Goal: Feedback & Contribution: Contribute content

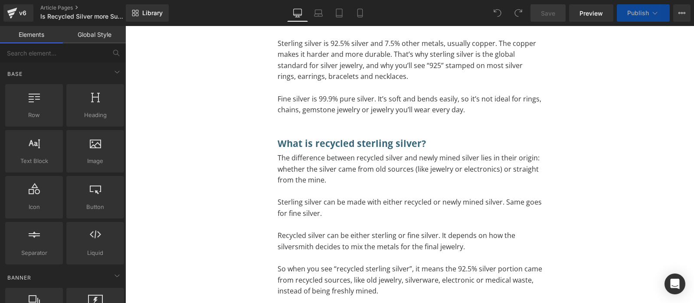
scroll to position [759, 0]
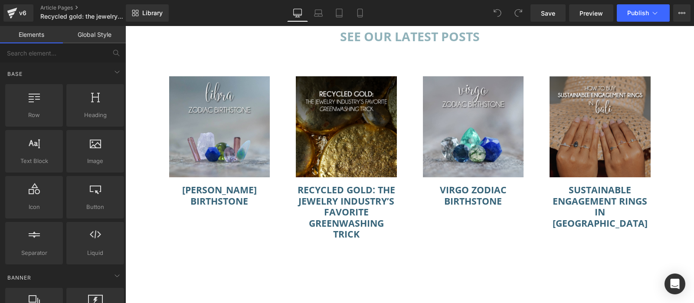
scroll to position [1753, 0]
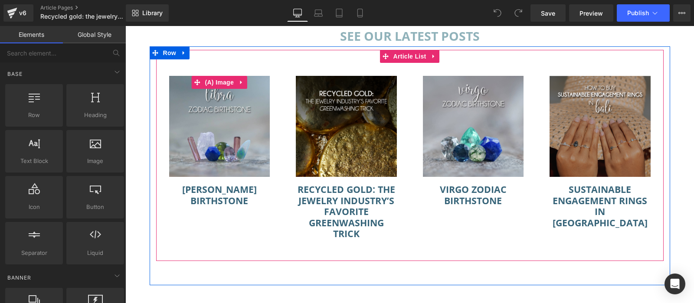
click at [235, 99] on img at bounding box center [219, 126] width 101 height 101
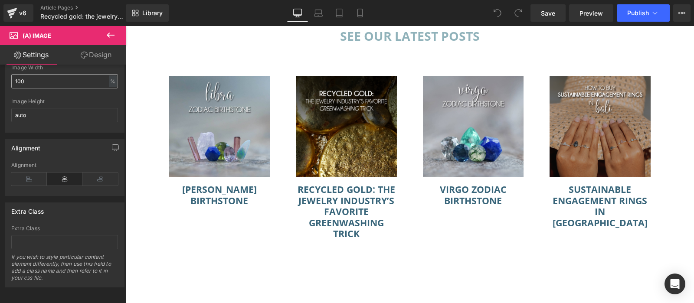
scroll to position [0, 0]
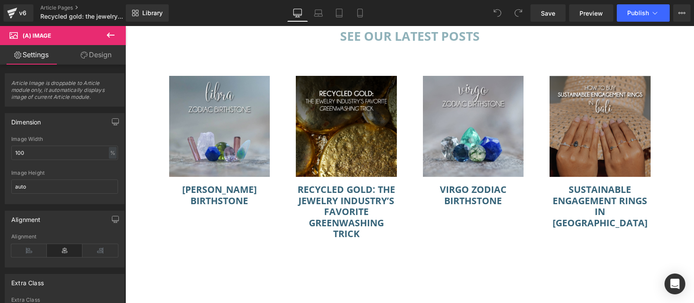
click at [107, 53] on link "Design" at bounding box center [96, 55] width 63 height 20
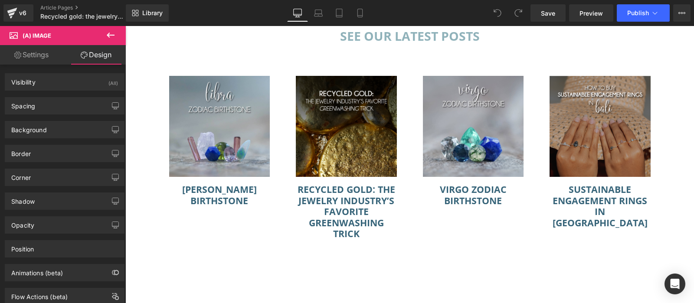
click at [119, 34] on button at bounding box center [110, 35] width 30 height 19
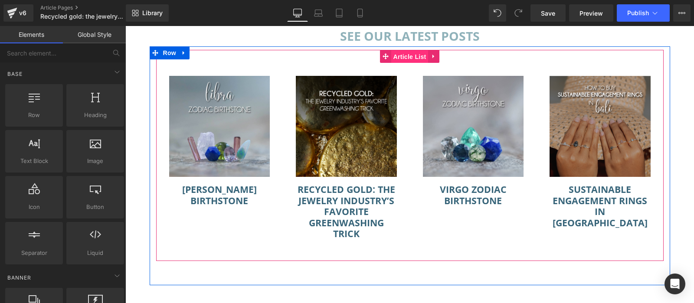
click at [410, 55] on span "Article List" at bounding box center [409, 56] width 37 height 13
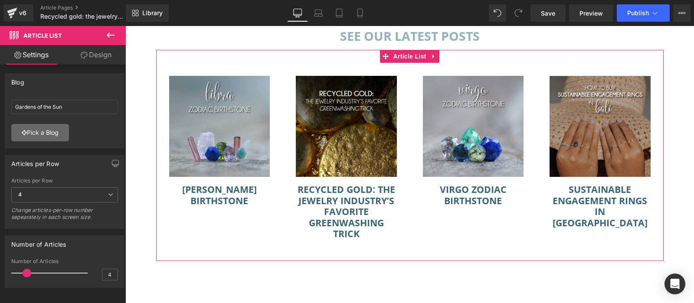
click at [58, 130] on link "Pick a Blog" at bounding box center [40, 132] width 58 height 17
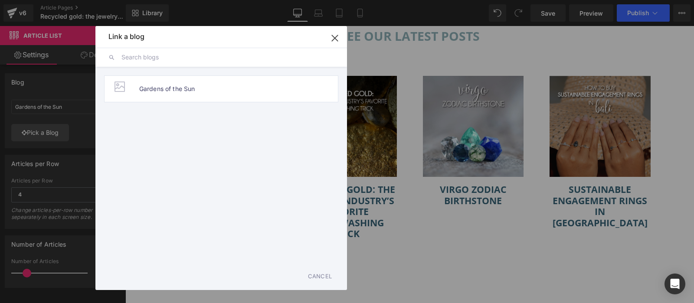
click at [190, 60] on input "text" at bounding box center [228, 57] width 213 height 19
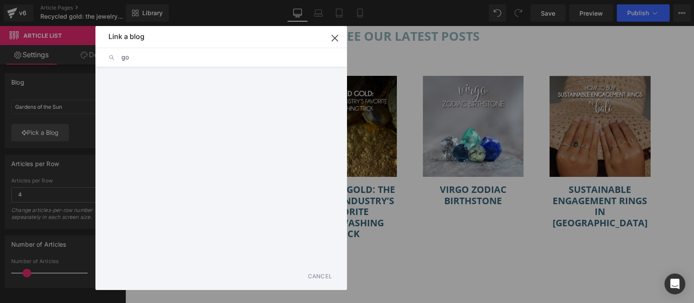
type input "g"
type input "r"
click at [200, 91] on li "Gardens of the Sun" at bounding box center [221, 89] width 234 height 27
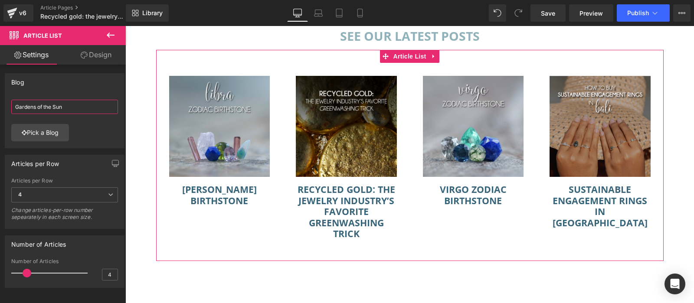
click at [76, 105] on input "Gardens of the Sun" at bounding box center [64, 107] width 107 height 14
click at [60, 132] on link "Pick a Blog" at bounding box center [40, 132] width 58 height 17
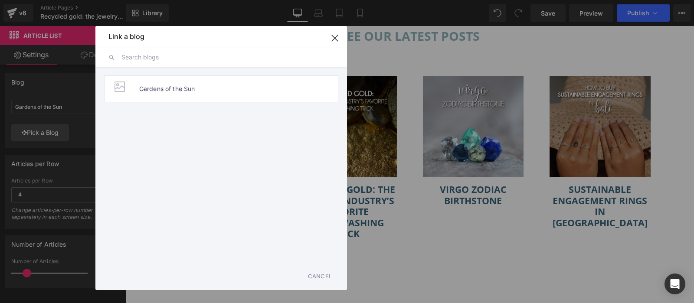
click at [253, 59] on input "text" at bounding box center [228, 57] width 213 height 19
click at [112, 89] on div at bounding box center [119, 86] width 17 height 17
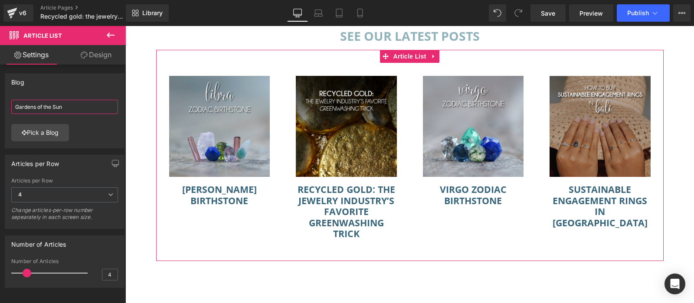
click at [75, 110] on input "Gardens of the Sun" at bounding box center [64, 107] width 107 height 14
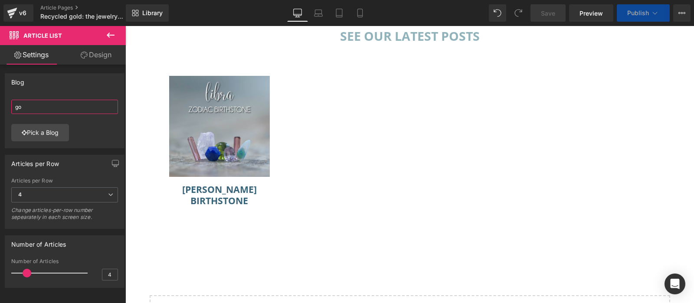
type input "g"
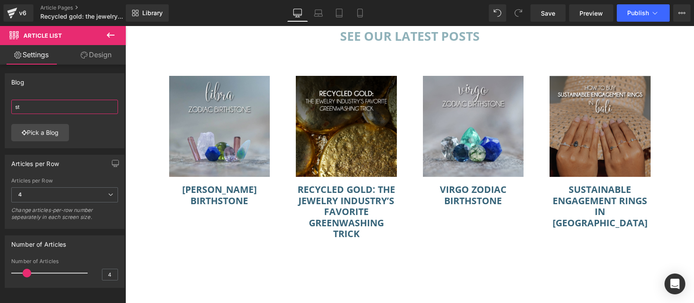
type input "s"
click at [52, 135] on link "Pick a Blog" at bounding box center [40, 132] width 58 height 17
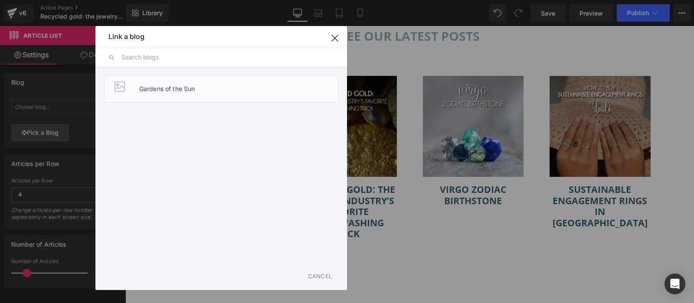
click at [171, 85] on span "Gardens of the Sun" at bounding box center [167, 89] width 56 height 26
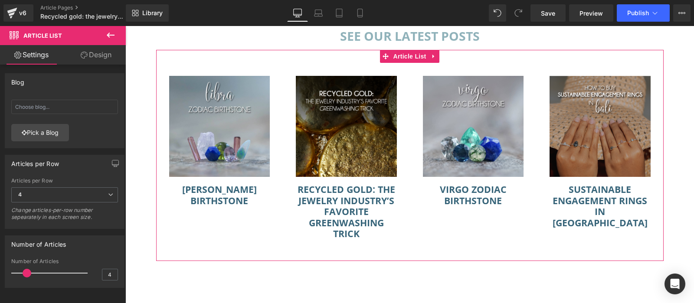
click at [85, 56] on icon at bounding box center [84, 55] width 7 height 7
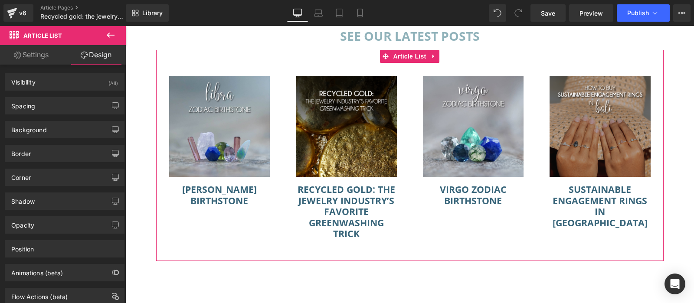
click at [39, 59] on link "Settings" at bounding box center [31, 55] width 63 height 20
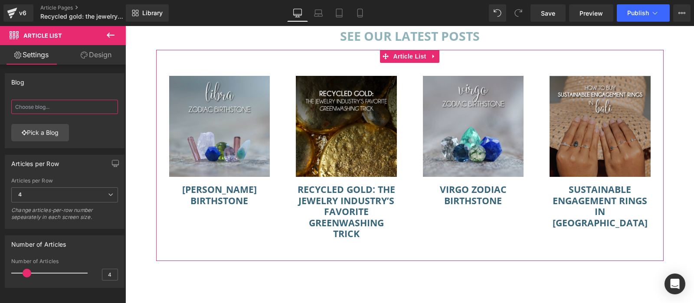
click at [63, 105] on input "text" at bounding box center [64, 107] width 107 height 14
click at [102, 125] on div "Pick a Blog" at bounding box center [64, 122] width 119 height 52
click at [74, 110] on input "text" at bounding box center [64, 107] width 107 height 14
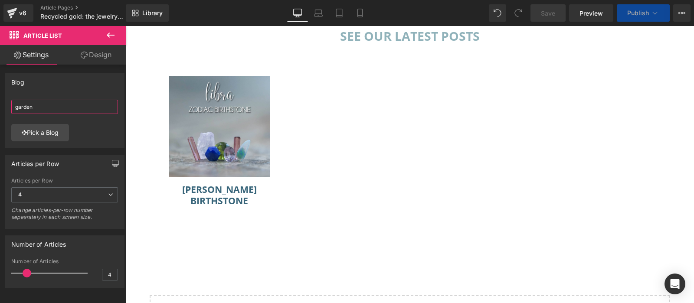
type input "gardens"
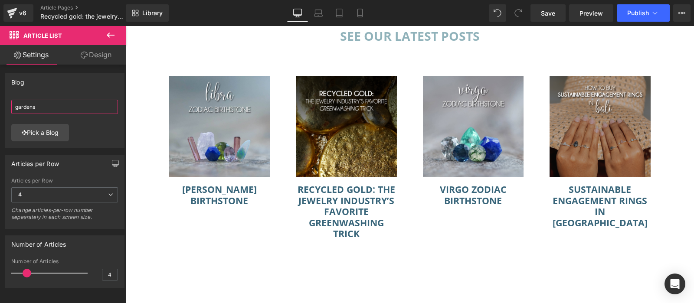
click at [101, 102] on input "gardens" at bounding box center [64, 107] width 107 height 14
click at [101, 107] on input "gardens" at bounding box center [64, 107] width 107 height 14
click at [101, 36] on button at bounding box center [110, 35] width 30 height 19
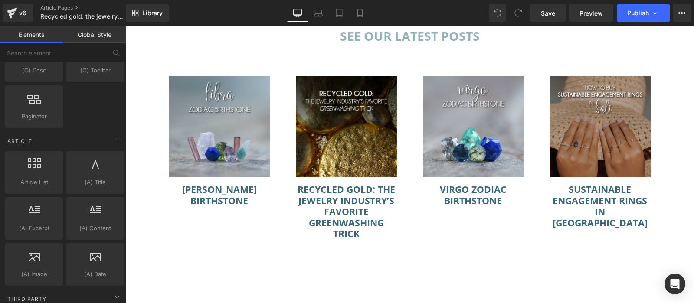
scroll to position [1434, 0]
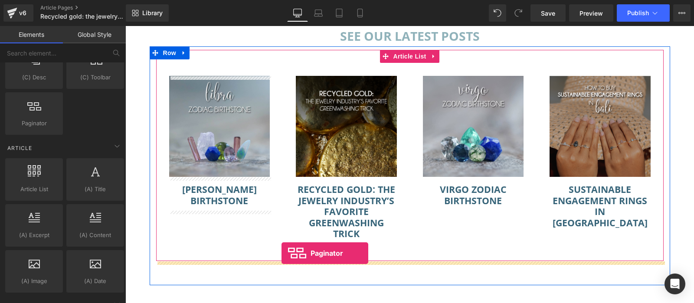
drag, startPoint x: 170, startPoint y: 138, endPoint x: 282, endPoint y: 253, distance: 160.5
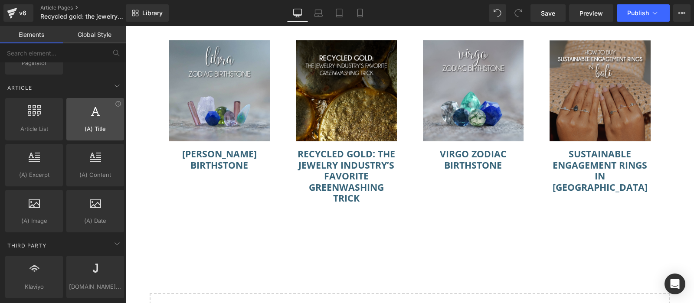
scroll to position [1495, 0]
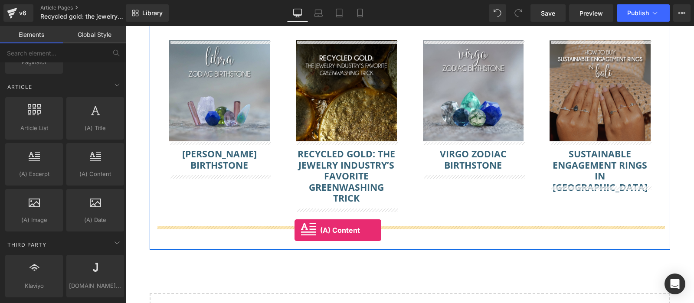
drag, startPoint x: 224, startPoint y: 189, endPoint x: 295, endPoint y: 230, distance: 82.3
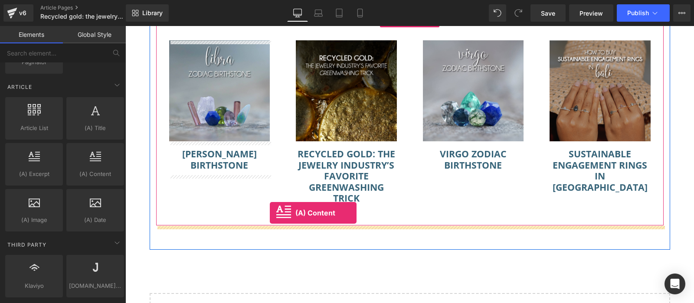
drag, startPoint x: 216, startPoint y: 188, endPoint x: 270, endPoint y: 213, distance: 59.6
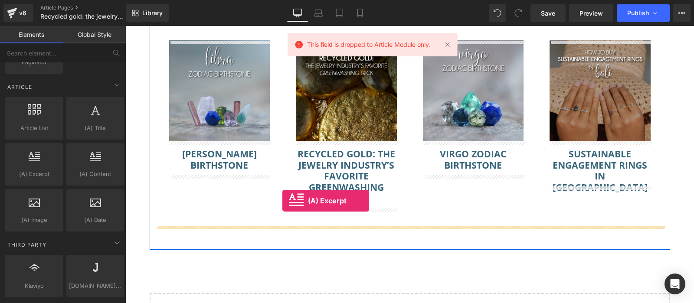
drag, startPoint x: 164, startPoint y: 181, endPoint x: 283, endPoint y: 201, distance: 119.9
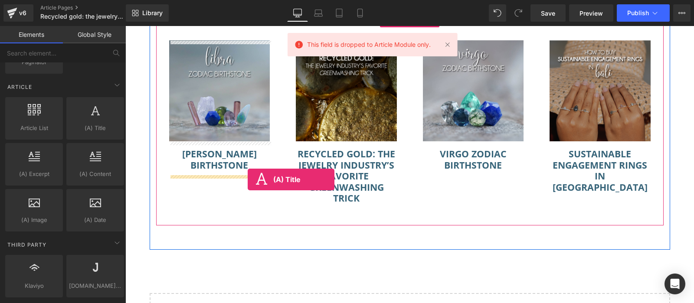
drag, startPoint x: 159, startPoint y: 148, endPoint x: 248, endPoint y: 180, distance: 94.6
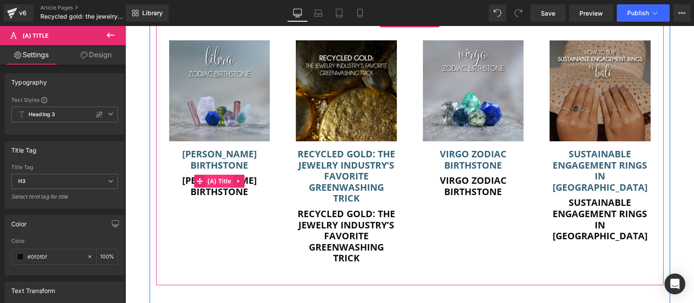
click at [220, 180] on span "(A) Title" at bounding box center [219, 181] width 28 height 13
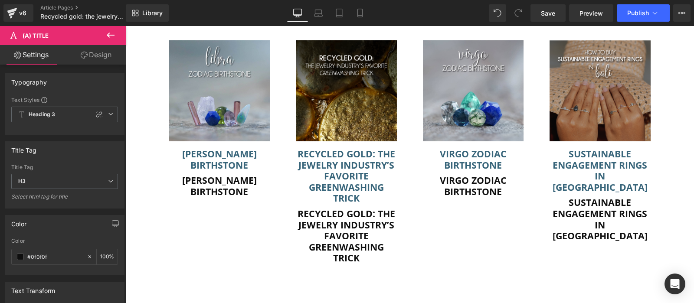
click at [108, 43] on button at bounding box center [110, 35] width 30 height 19
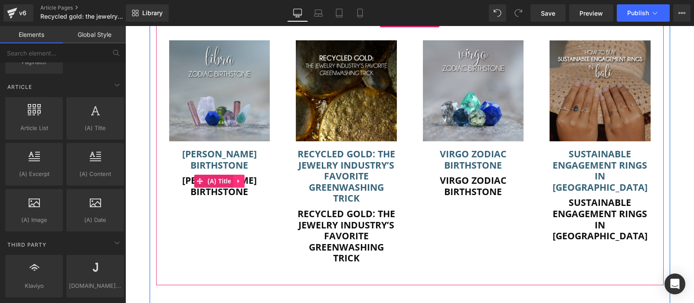
click at [237, 180] on icon at bounding box center [239, 181] width 6 height 7
click at [247, 181] on icon at bounding box center [245, 181] width 6 height 6
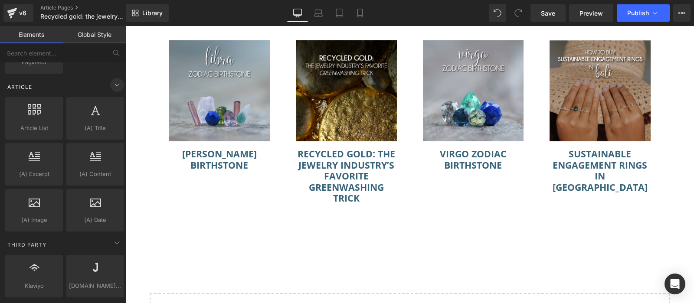
click at [118, 80] on icon at bounding box center [117, 85] width 10 height 10
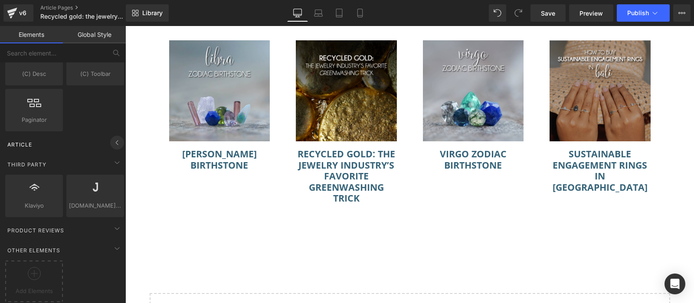
scroll to position [1429, 0]
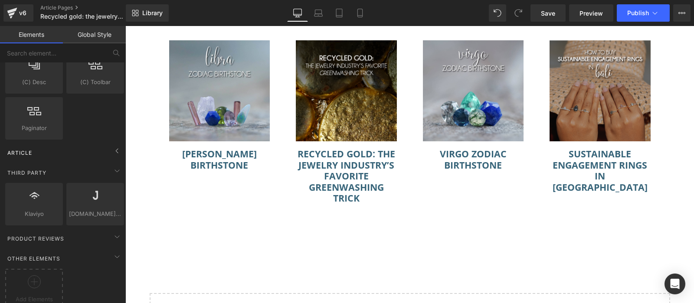
click at [113, 151] on div "Article" at bounding box center [64, 152] width 122 height 17
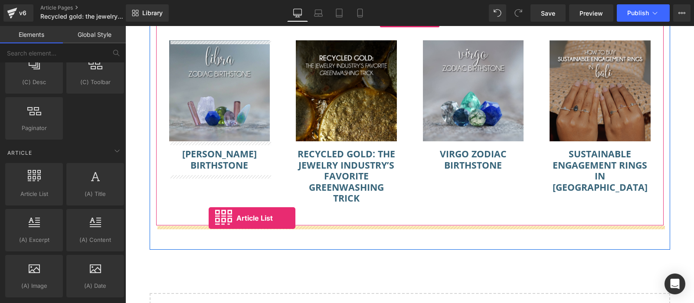
drag, startPoint x: 148, startPoint y: 211, endPoint x: 209, endPoint y: 218, distance: 60.8
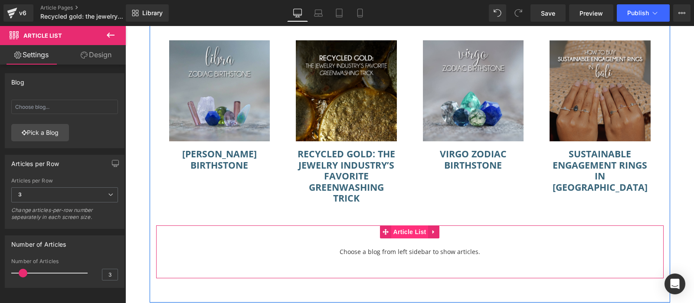
click at [418, 233] on span "Article List" at bounding box center [409, 232] width 37 height 13
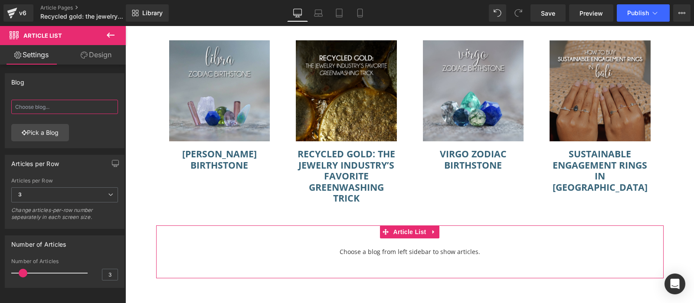
click at [92, 111] on input "text" at bounding box center [64, 107] width 107 height 14
click at [36, 123] on div at bounding box center [64, 121] width 107 height 6
click at [38, 128] on link "Pick a Blog" at bounding box center [40, 132] width 58 height 17
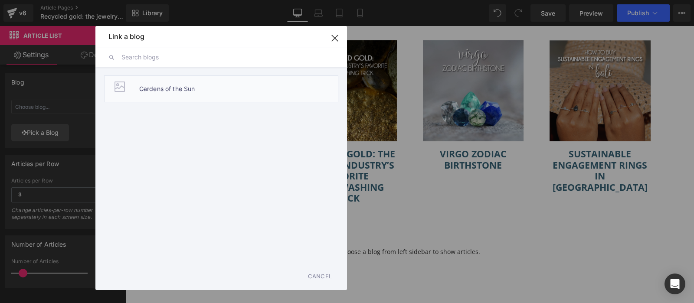
click at [181, 89] on span "Gardens of the Sun" at bounding box center [167, 89] width 56 height 26
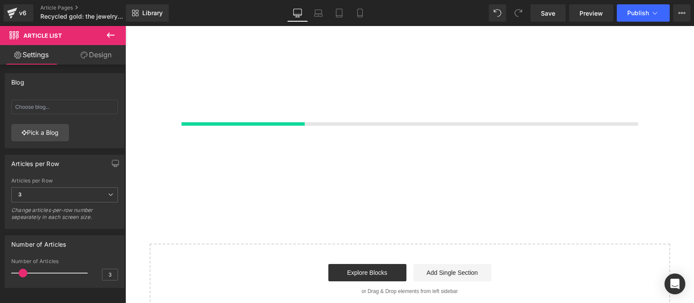
scroll to position [1967, 0]
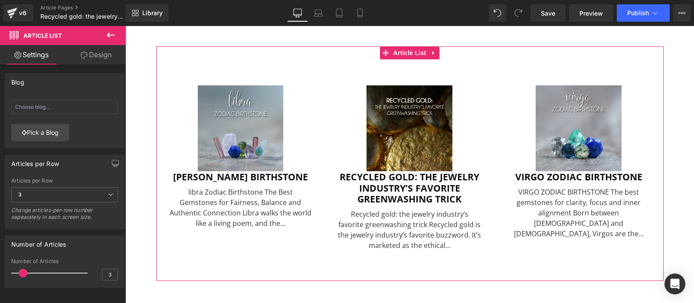
click at [82, 58] on icon at bounding box center [84, 55] width 7 height 7
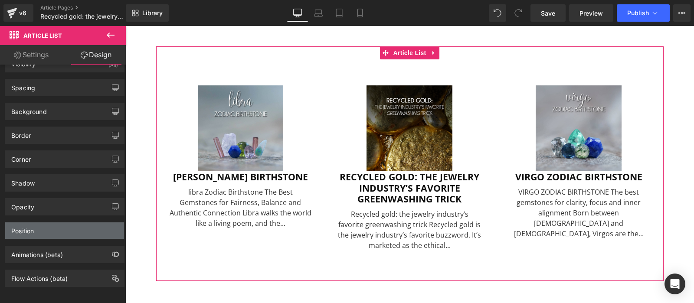
scroll to position [0, 0]
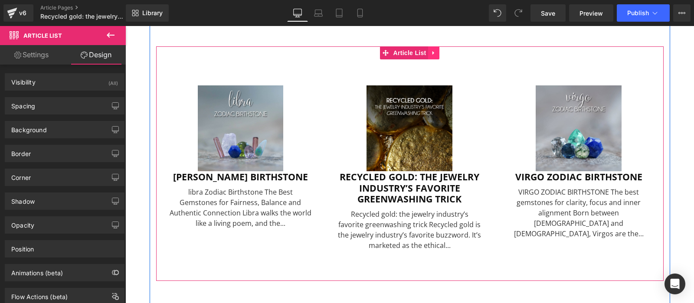
click at [434, 53] on icon at bounding box center [434, 53] width 2 height 4
click at [443, 54] on link at bounding box center [439, 52] width 11 height 13
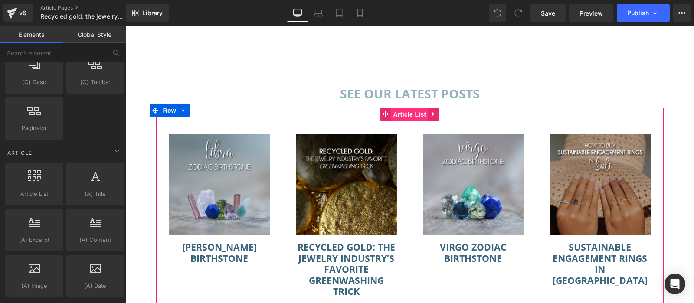
scroll to position [1429, 0]
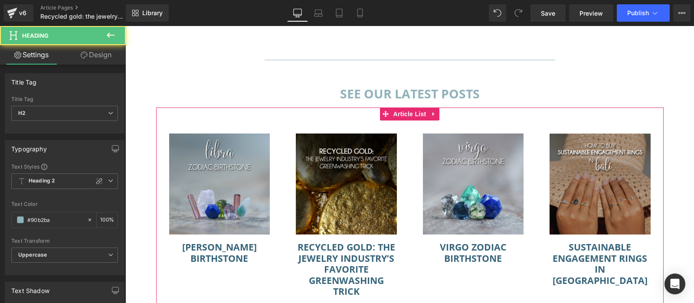
click at [280, 99] on h2 "SEE OUR LATEST POSTS" at bounding box center [410, 93] width 291 height 21
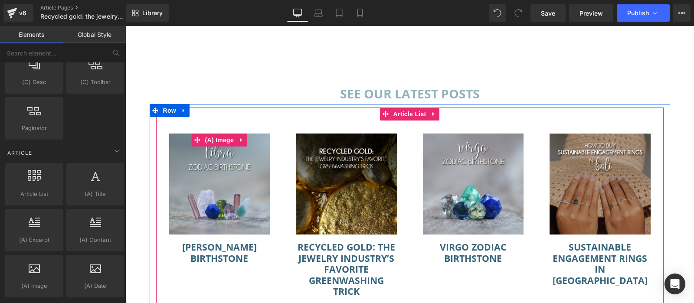
click at [215, 181] on img at bounding box center [219, 184] width 101 height 101
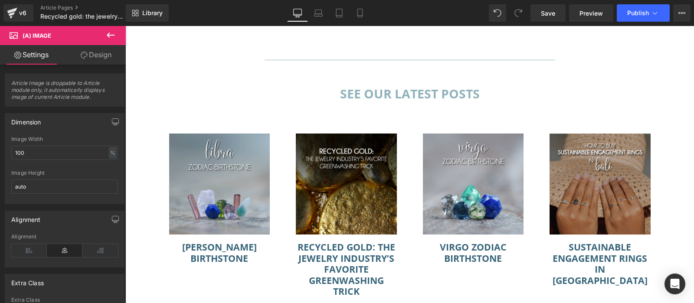
click at [80, 162] on div "Image Width 100 % % px" at bounding box center [64, 153] width 107 height 34
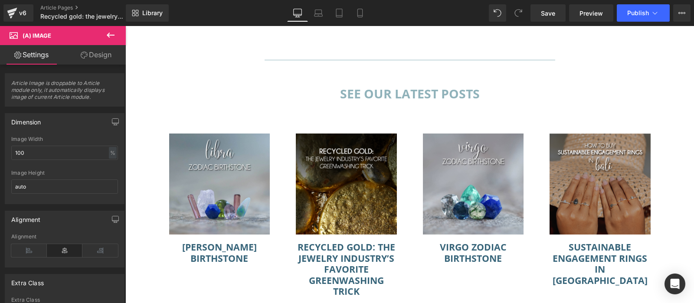
click at [80, 162] on div "Image Width 100 % % px" at bounding box center [64, 153] width 107 height 34
click at [30, 180] on input "auto" at bounding box center [64, 187] width 107 height 14
click at [33, 174] on div "Image Height" at bounding box center [64, 173] width 107 height 6
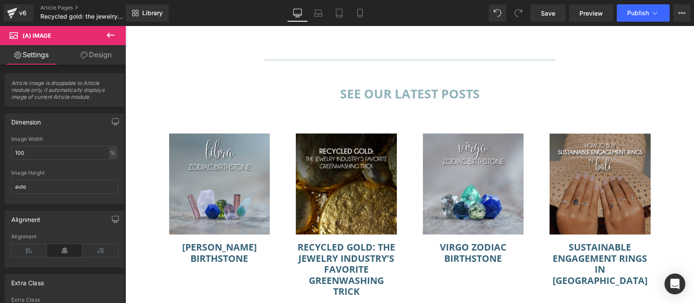
click at [33, 174] on div "Image Height" at bounding box center [64, 173] width 107 height 6
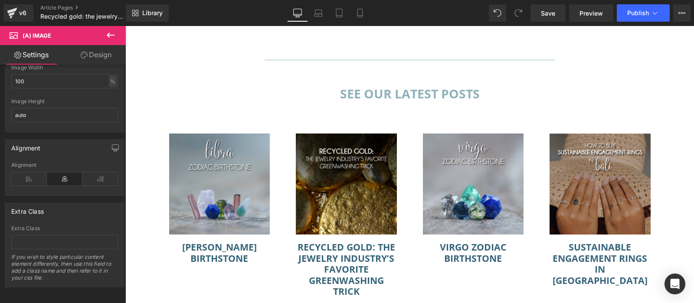
scroll to position [0, 0]
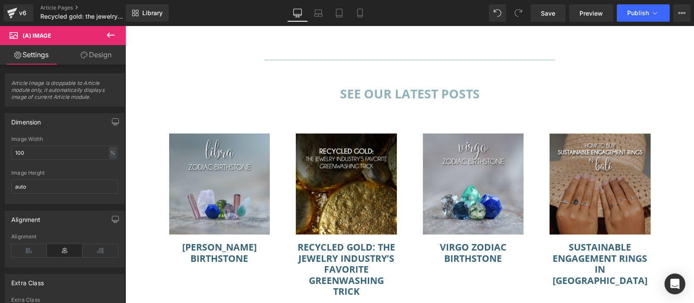
click at [108, 36] on icon at bounding box center [111, 35] width 8 height 5
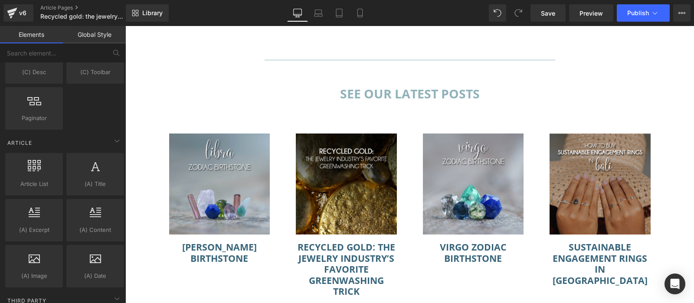
scroll to position [1438, 0]
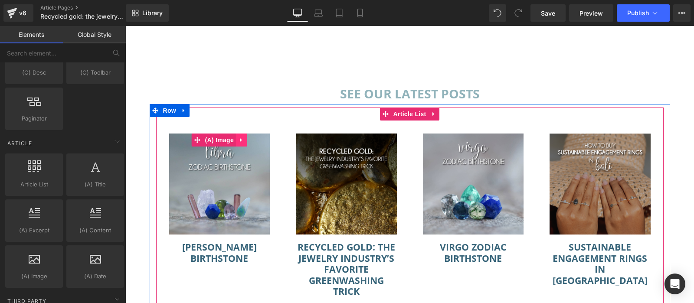
click at [244, 139] on icon at bounding box center [242, 140] width 6 height 7
click at [210, 143] on span "(A) Image" at bounding box center [219, 140] width 33 height 13
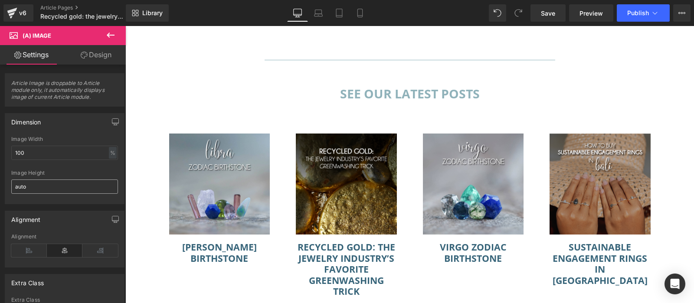
scroll to position [72, 0]
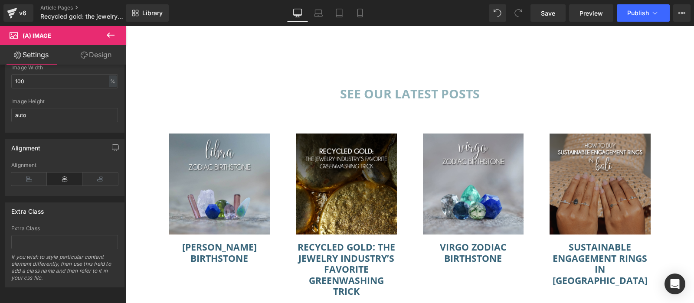
click at [110, 32] on icon at bounding box center [110, 35] width 10 height 10
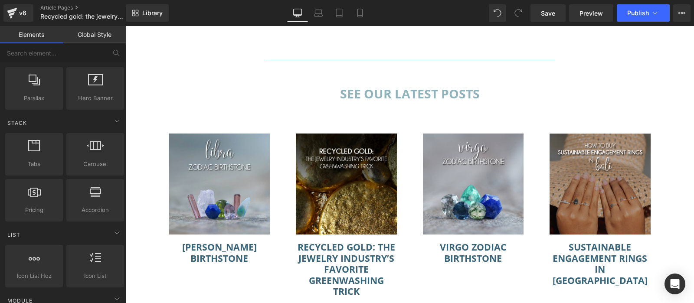
scroll to position [0, 0]
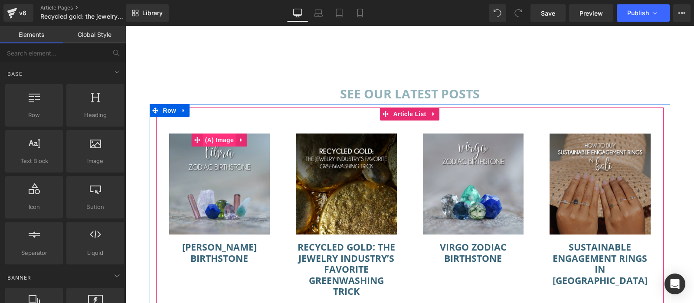
click at [223, 144] on span "(A) Image" at bounding box center [219, 140] width 33 height 13
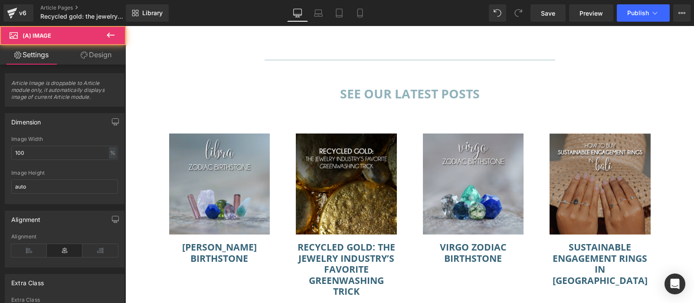
scroll to position [72, 0]
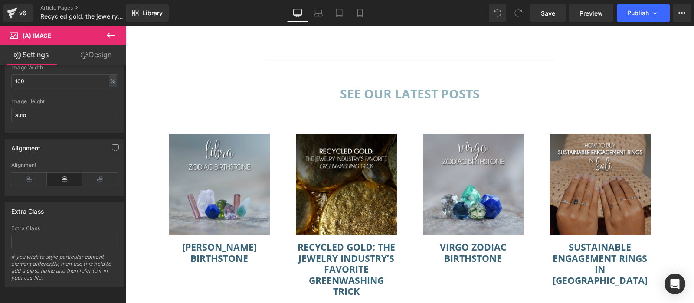
click at [89, 168] on div "Alignment" at bounding box center [64, 178] width 107 height 33
click at [27, 154] on div "Alignment" at bounding box center [64, 148] width 119 height 16
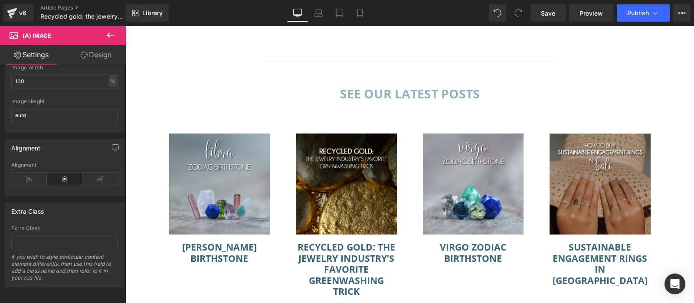
click at [27, 154] on div "Alignment" at bounding box center [64, 148] width 119 height 16
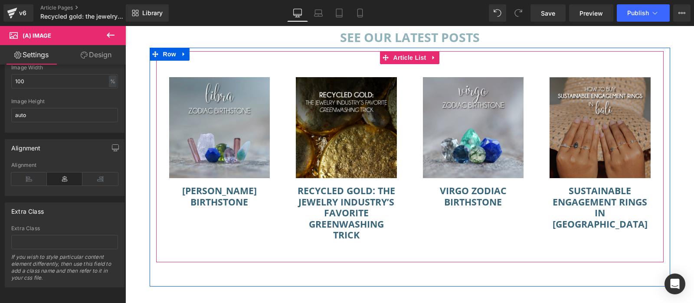
scroll to position [1752, 0]
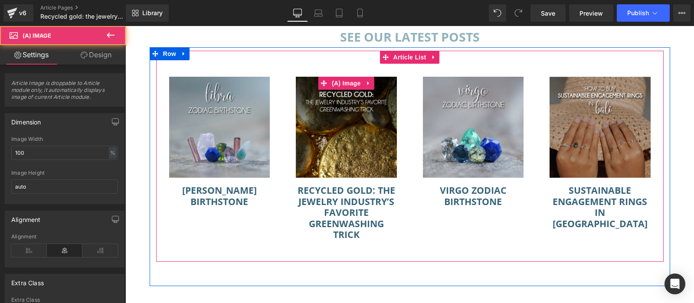
click at [364, 146] on img at bounding box center [346, 127] width 101 height 101
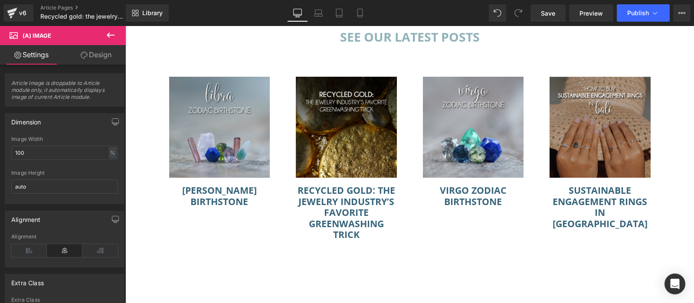
click at [109, 28] on button at bounding box center [110, 35] width 30 height 19
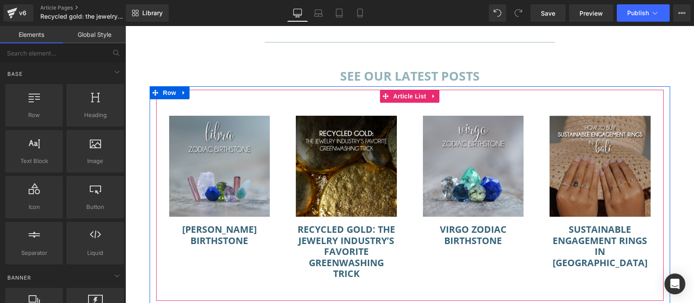
scroll to position [1743, 0]
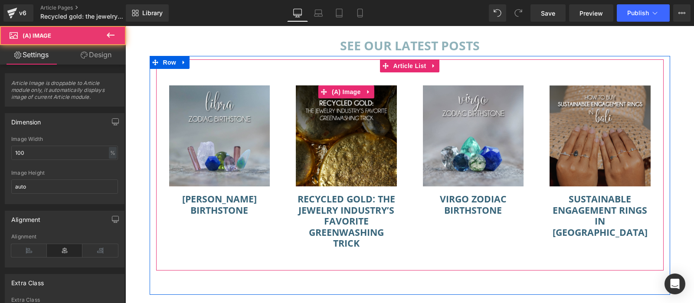
click at [347, 164] on img at bounding box center [346, 136] width 101 height 101
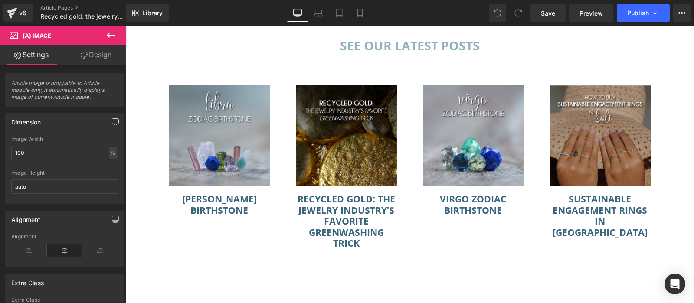
click at [115, 118] on button "button" at bounding box center [116, 122] width 14 height 16
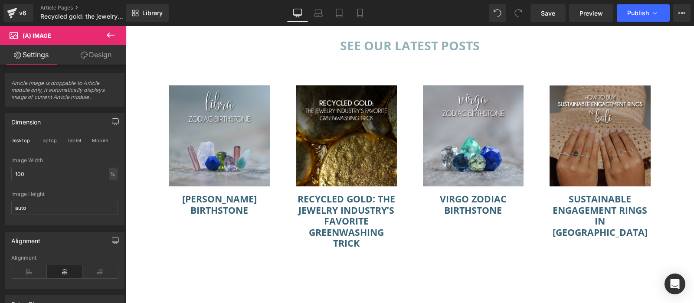
click at [115, 118] on button "button" at bounding box center [116, 122] width 14 height 16
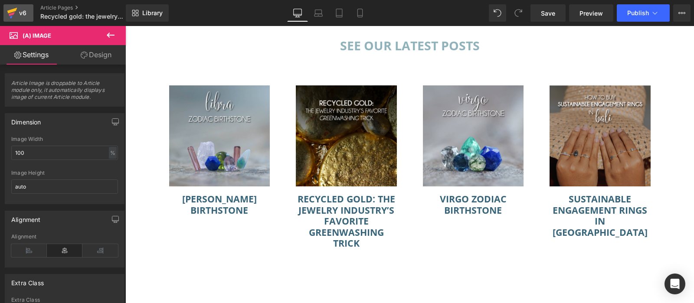
click at [15, 14] on icon at bounding box center [12, 13] width 10 height 22
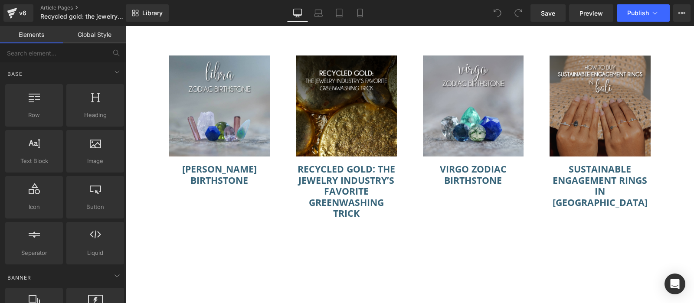
scroll to position [1760, 0]
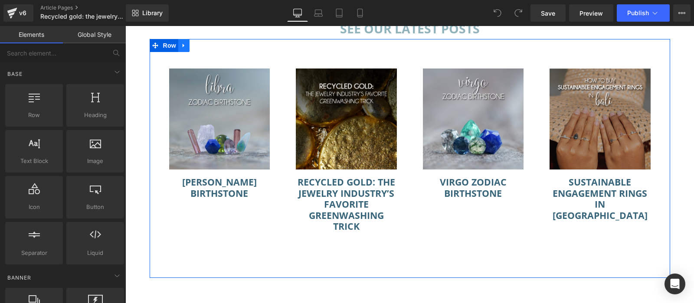
click at [186, 45] on icon at bounding box center [184, 46] width 6 height 7
click at [195, 48] on icon at bounding box center [195, 46] width 6 height 6
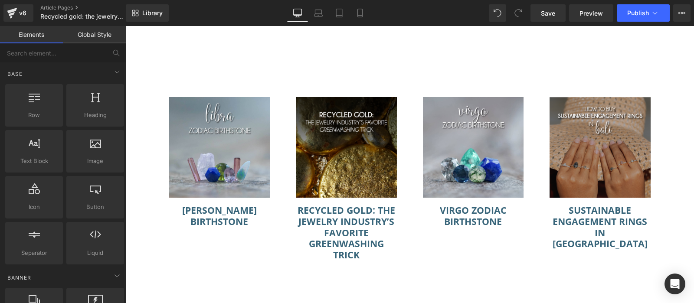
scroll to position [1970, 0]
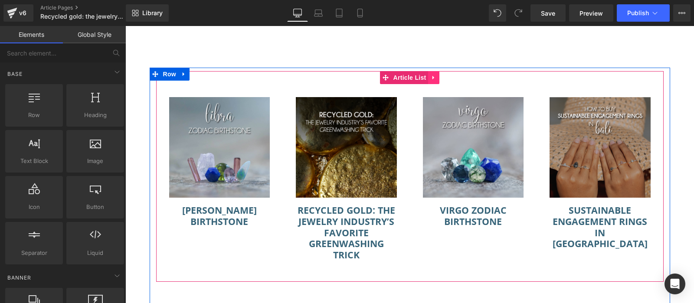
click at [431, 78] on link at bounding box center [433, 77] width 11 height 13
click at [441, 79] on icon at bounding box center [440, 77] width 6 height 7
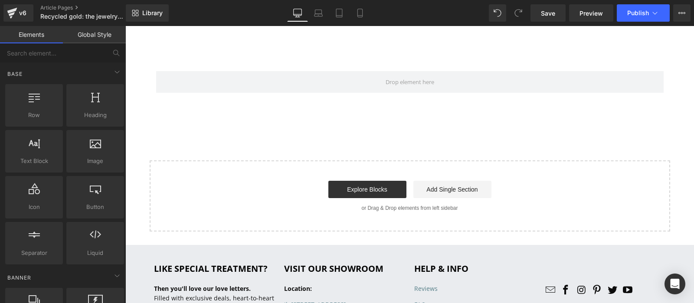
scroll to position [1983, 0]
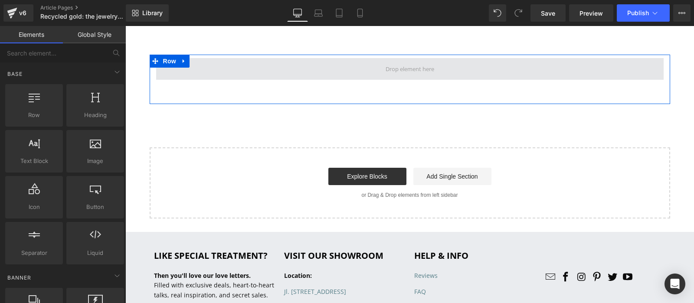
click at [393, 69] on span at bounding box center [410, 69] width 55 height 14
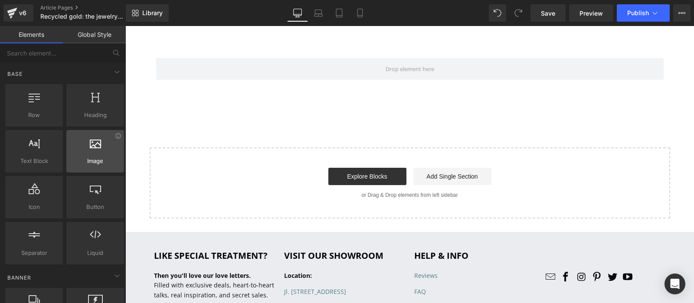
click at [92, 153] on div at bounding box center [95, 147] width 53 height 20
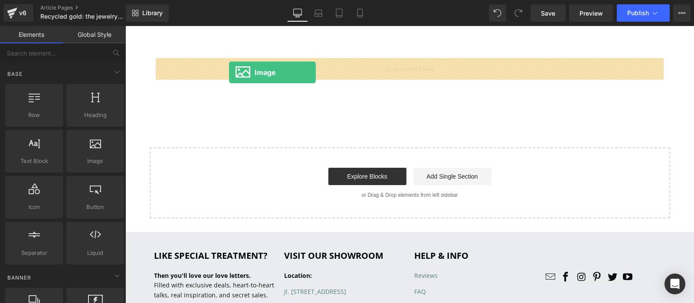
drag, startPoint x: 219, startPoint y: 184, endPoint x: 229, endPoint y: 72, distance: 112.0
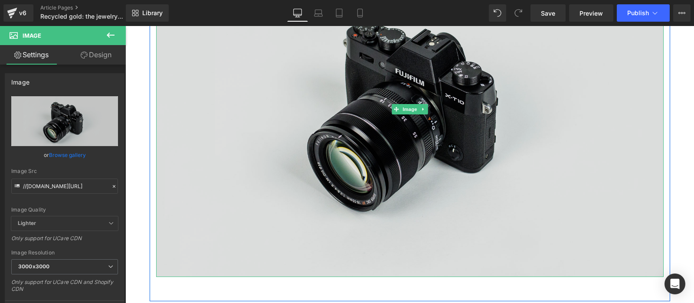
scroll to position [2101, 0]
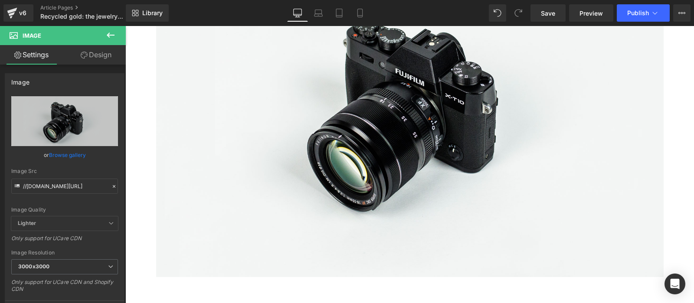
click at [116, 30] on button at bounding box center [110, 35] width 30 height 19
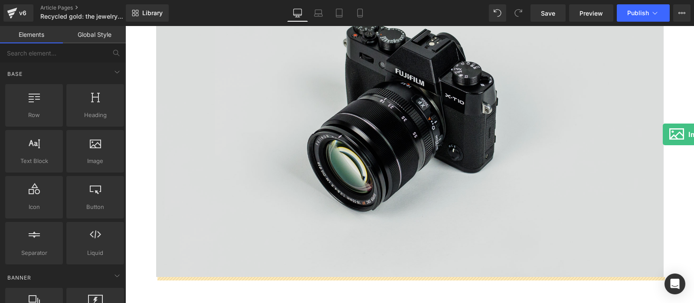
drag, startPoint x: 216, startPoint y: 171, endPoint x: 663, endPoint y: 135, distance: 448.6
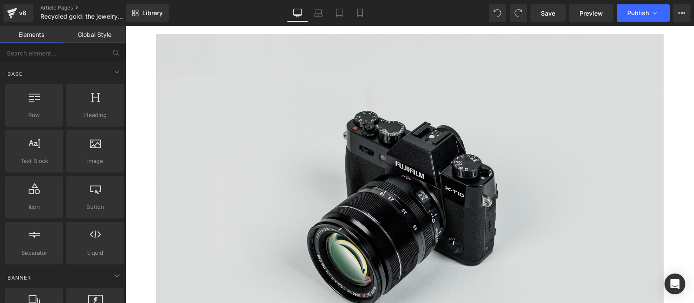
scroll to position [2003, 0]
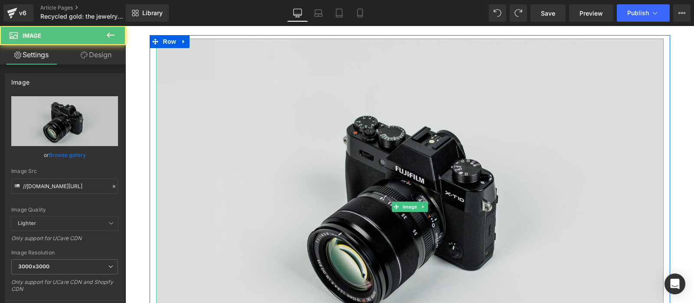
click at [292, 171] on img at bounding box center [410, 207] width 508 height 336
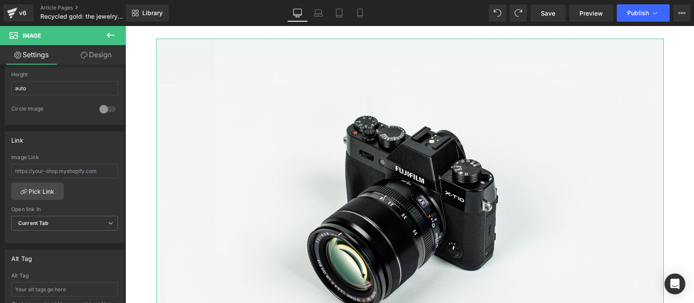
scroll to position [0, 0]
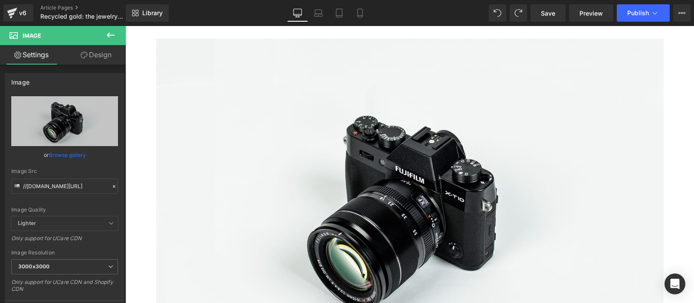
click at [114, 27] on button at bounding box center [110, 35] width 30 height 19
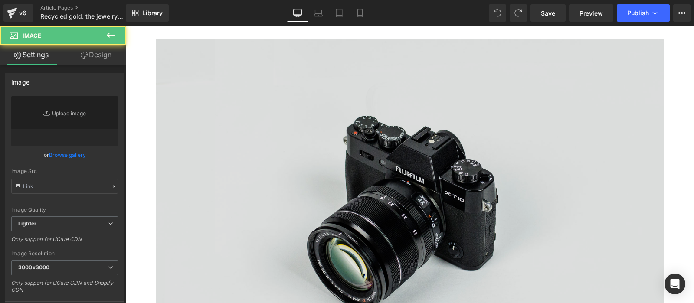
click at [245, 148] on img at bounding box center [410, 207] width 508 height 336
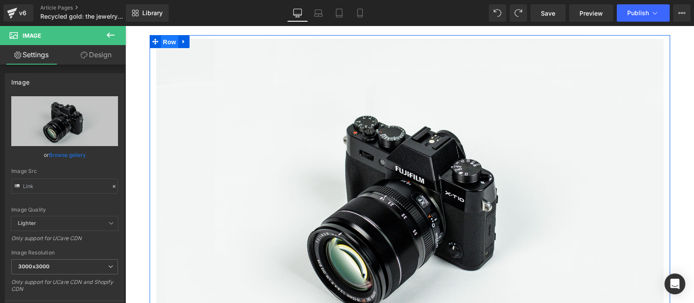
click at [164, 43] on span "Row" at bounding box center [169, 42] width 17 height 13
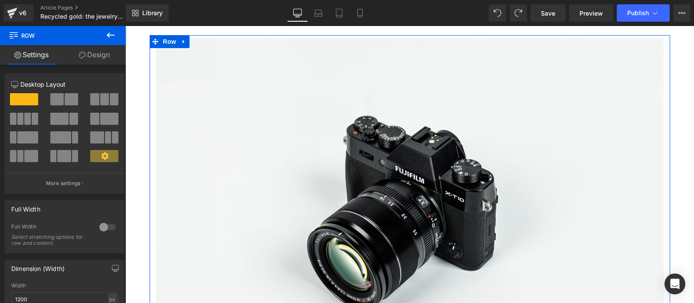
click at [25, 123] on span at bounding box center [27, 119] width 7 height 12
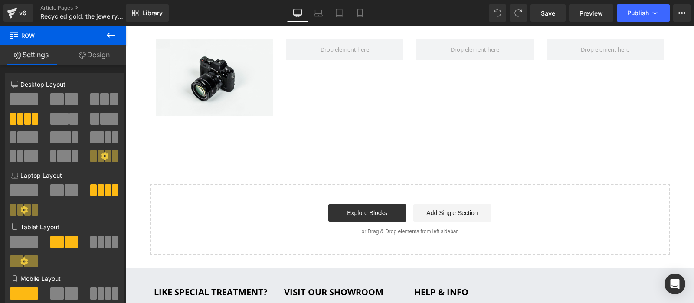
click at [112, 34] on icon at bounding box center [110, 35] width 10 height 10
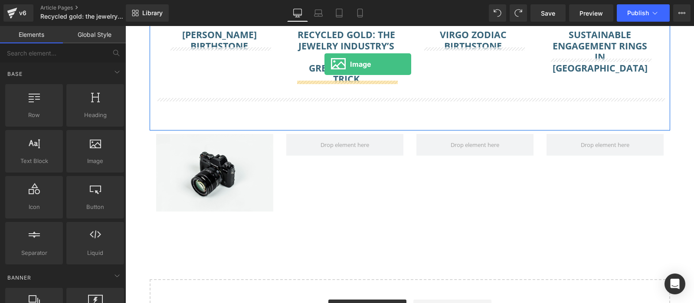
scroll to position [1881, 0]
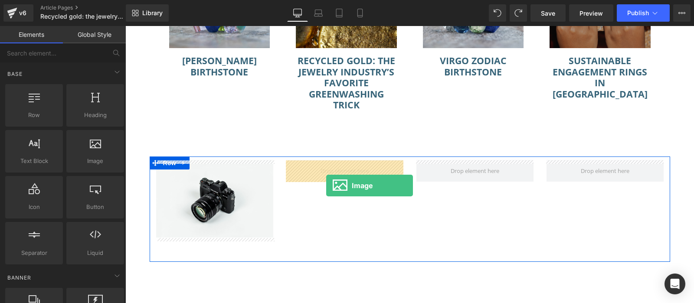
drag, startPoint x: 237, startPoint y: 168, endPoint x: 326, endPoint y: 186, distance: 90.7
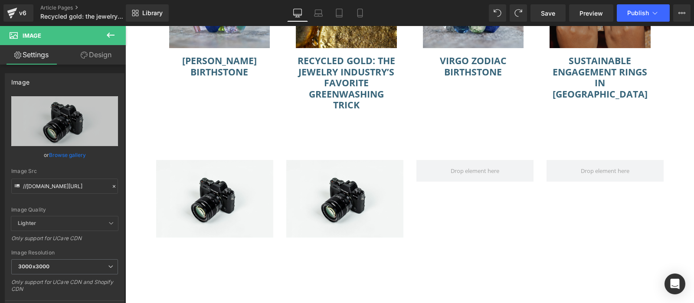
click at [104, 34] on button at bounding box center [110, 35] width 30 height 19
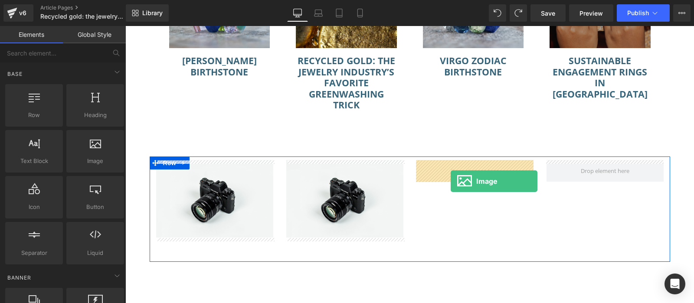
drag, startPoint x: 203, startPoint y: 180, endPoint x: 450, endPoint y: 181, distance: 247.0
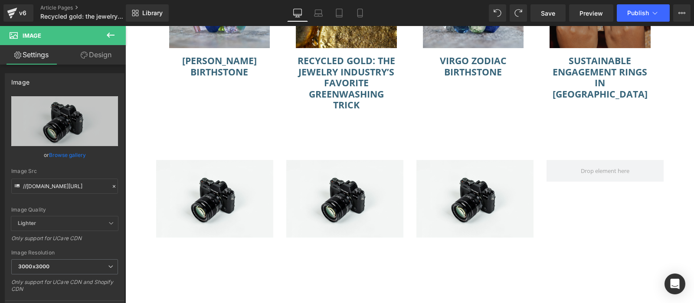
click at [111, 25] on div "v6 Article Pages Recycled gold: the jewelry industry’s favorite greenwashing tr…" at bounding box center [63, 13] width 126 height 26
click at [111, 29] on button at bounding box center [110, 35] width 30 height 19
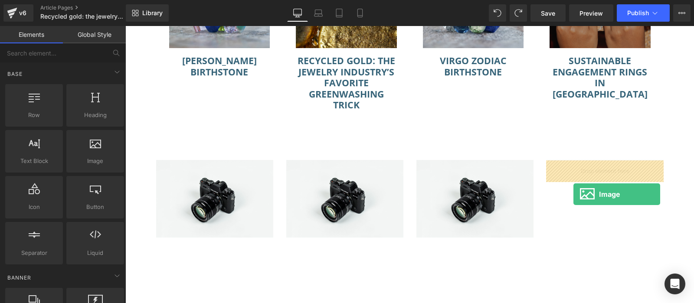
drag, startPoint x: 230, startPoint y: 174, endPoint x: 572, endPoint y: 193, distance: 342.1
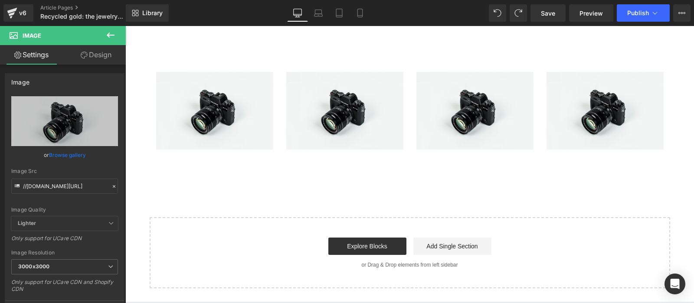
scroll to position [1970, 0]
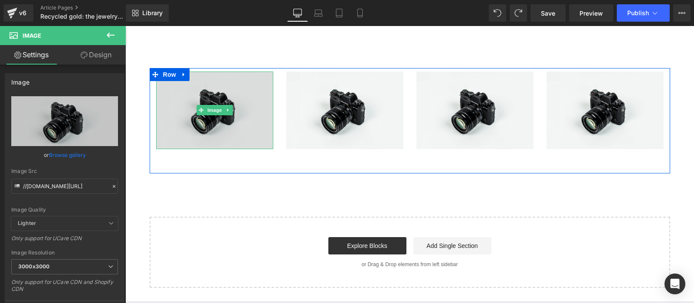
click at [181, 115] on img at bounding box center [214, 111] width 117 height 78
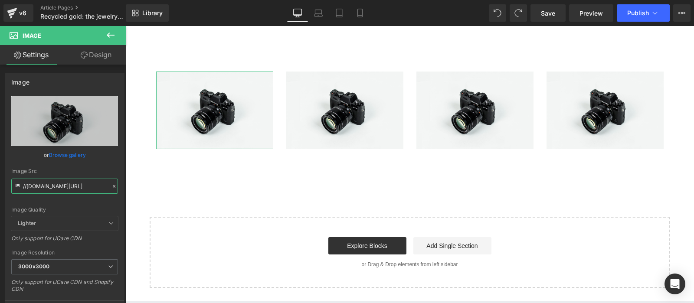
click at [43, 190] on input "//[DOMAIN_NAME][URL]" at bounding box center [64, 186] width 107 height 15
click at [111, 185] on div at bounding box center [114, 187] width 8 height 10
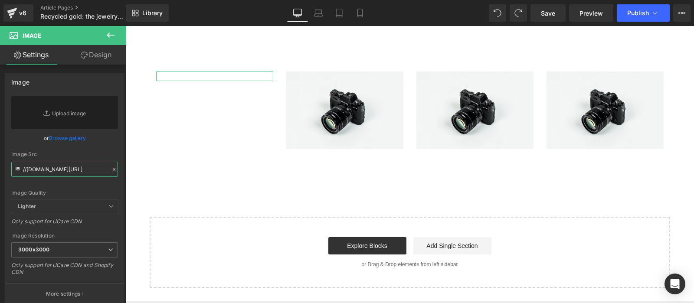
click at [55, 164] on input "//[DOMAIN_NAME][URL]" at bounding box center [64, 169] width 107 height 15
click at [73, 141] on link "Browse gallery" at bounding box center [67, 138] width 37 height 15
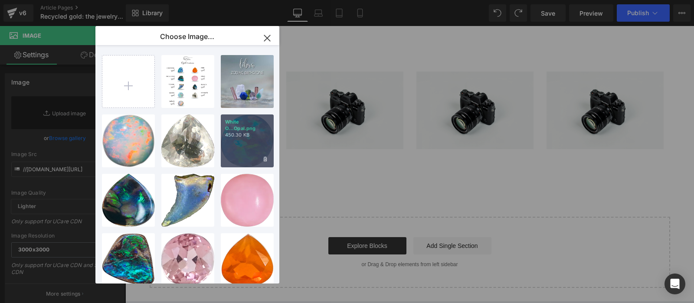
scroll to position [425, 0]
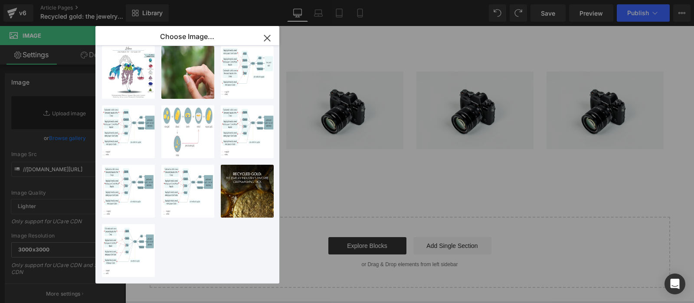
click at [197, 36] on p "Choose Image..." at bounding box center [187, 36] width 54 height 9
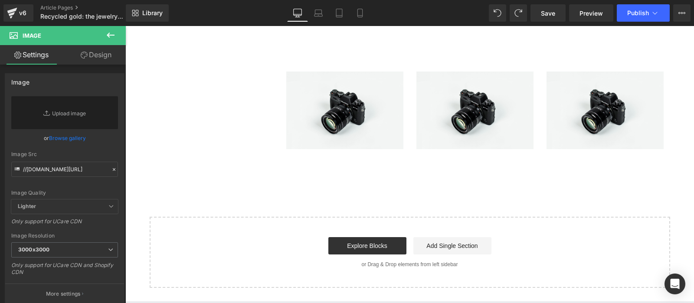
click at [36, 0] on div "Image You are previewing how the will restyle your page. You can not edit Eleme…" at bounding box center [347, 0] width 694 height 0
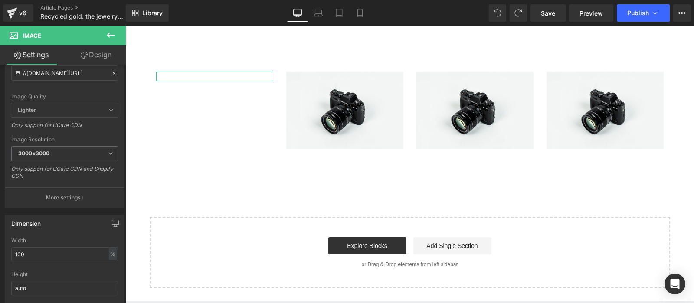
scroll to position [0, 0]
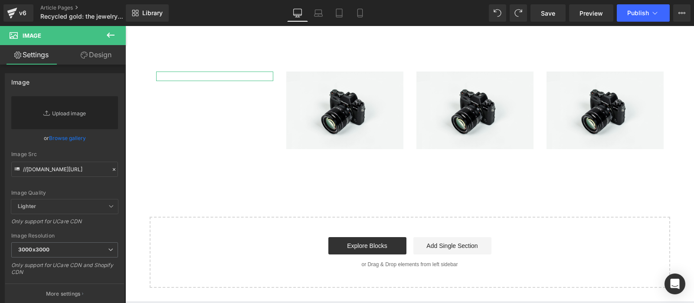
click at [59, 118] on link "Replace Image" at bounding box center [64, 112] width 107 height 33
click at [59, 135] on link "Browse gallery" at bounding box center [67, 138] width 37 height 15
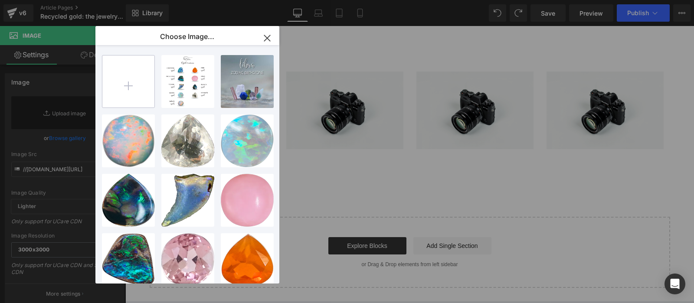
click at [134, 90] on input "file" at bounding box center [128, 82] width 52 height 52
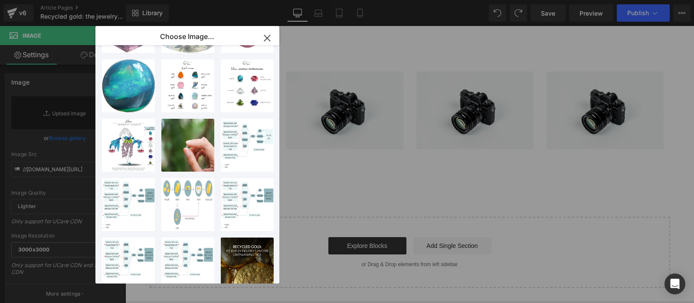
scroll to position [425, 0]
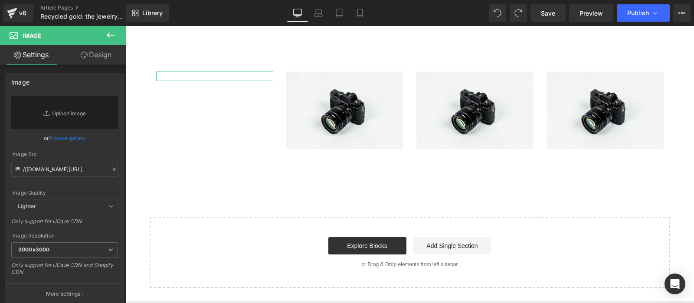
click at [43, 0] on div "Image You are previewing how the will restyle your page. You can not edit Eleme…" at bounding box center [347, 0] width 694 height 0
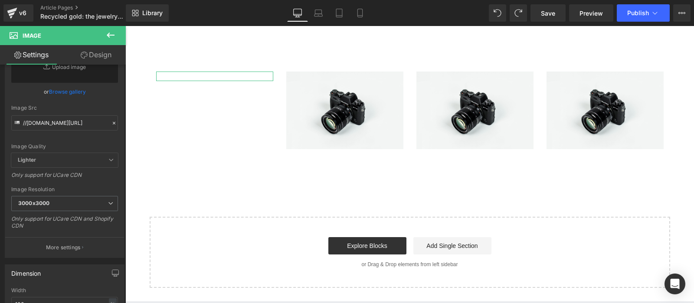
scroll to position [0, 0]
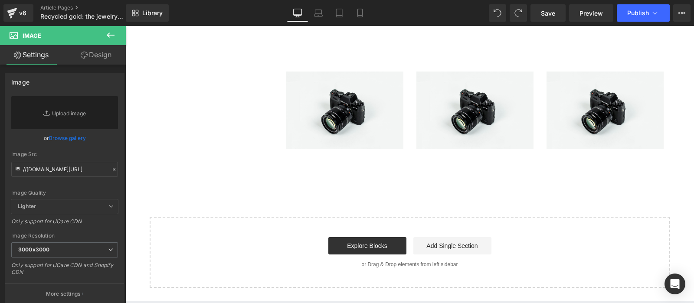
click at [112, 30] on icon at bounding box center [110, 35] width 10 height 10
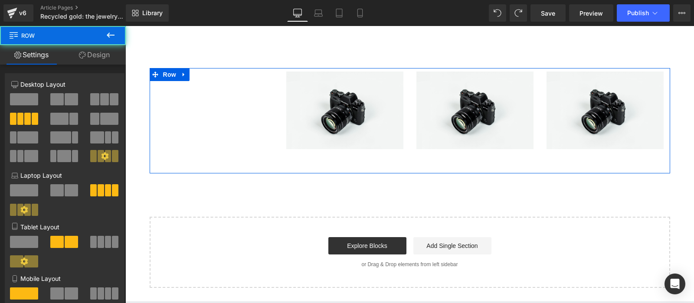
click at [221, 112] on div "Image Image Image Image Row" at bounding box center [410, 120] width 521 height 105
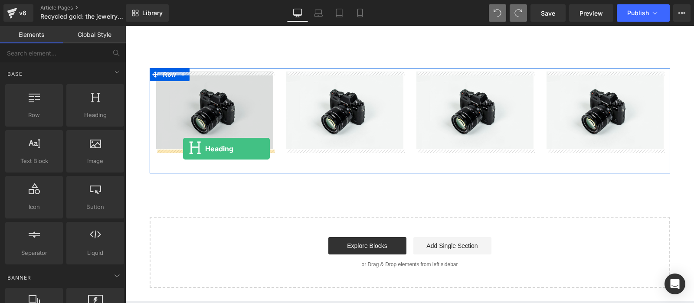
drag, startPoint x: 223, startPoint y: 123, endPoint x: 183, endPoint y: 149, distance: 47.4
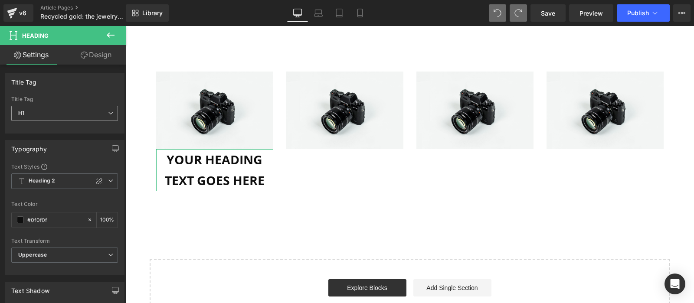
click at [84, 113] on span "H1" at bounding box center [64, 113] width 107 height 15
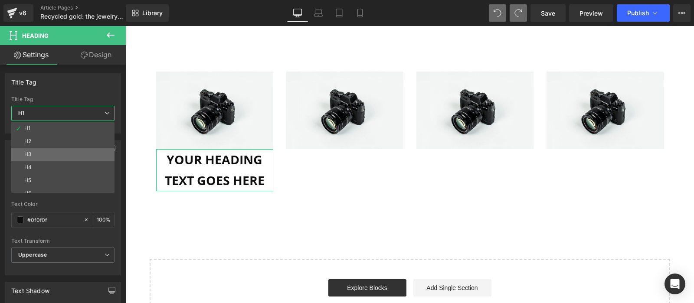
click at [68, 156] on li "H3" at bounding box center [64, 154] width 107 height 13
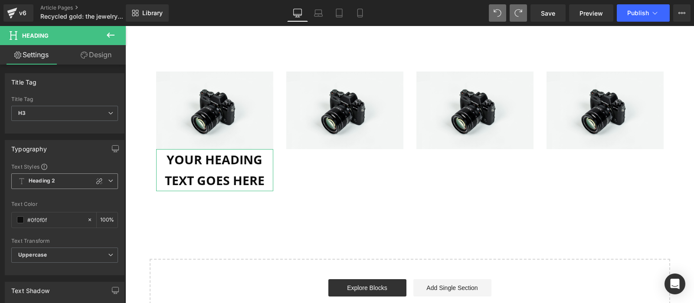
click at [67, 177] on span "Heading 2" at bounding box center [64, 182] width 107 height 16
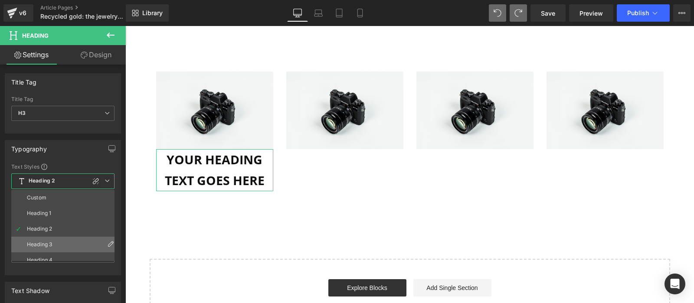
click at [49, 243] on div "Heading 3" at bounding box center [39, 245] width 25 height 6
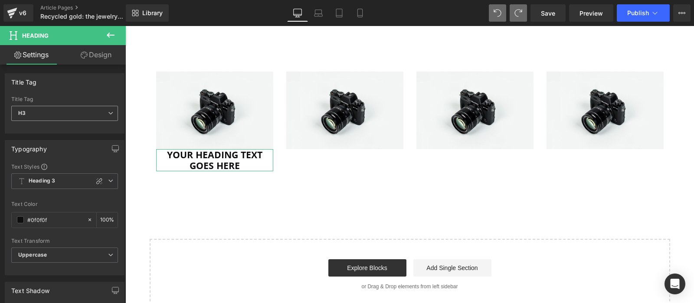
click at [81, 120] on span "H3" at bounding box center [64, 113] width 107 height 15
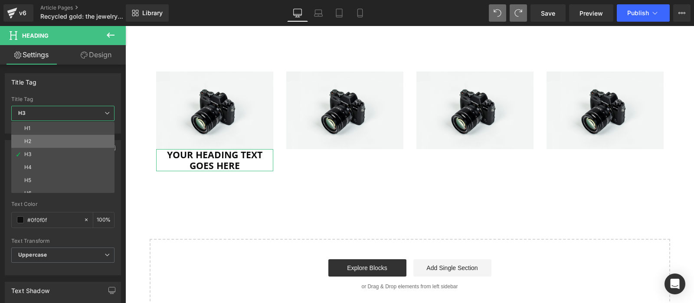
click at [65, 139] on li "H2" at bounding box center [64, 141] width 107 height 13
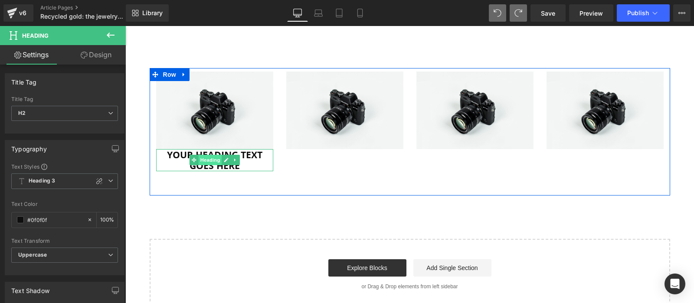
click at [214, 158] on span "Heading" at bounding box center [209, 160] width 23 height 10
click at [195, 161] on icon at bounding box center [193, 160] width 5 height 5
click at [239, 161] on link at bounding box center [235, 160] width 9 height 10
click at [231, 162] on icon at bounding box center [230, 160] width 5 height 5
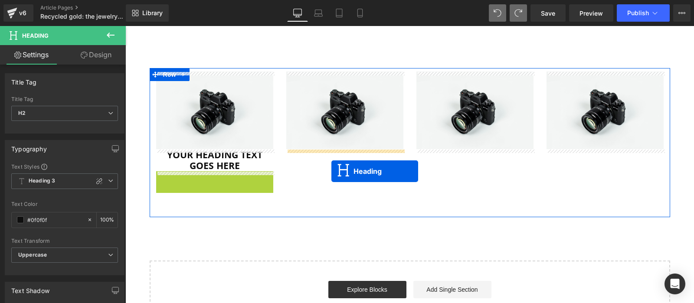
drag, startPoint x: 216, startPoint y: 183, endPoint x: 331, endPoint y: 169, distance: 115.8
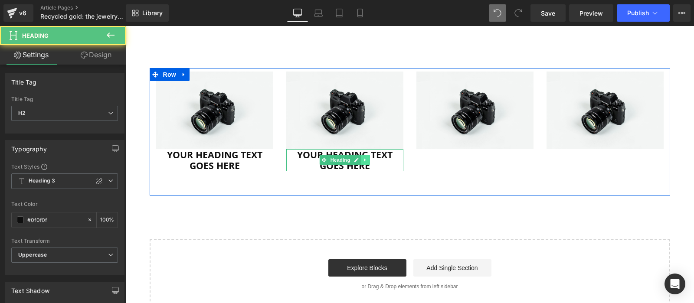
click at [364, 163] on icon at bounding box center [365, 160] width 5 height 5
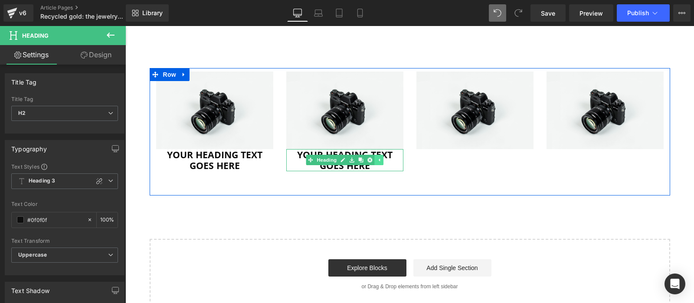
click at [364, 163] on link at bounding box center [360, 160] width 9 height 10
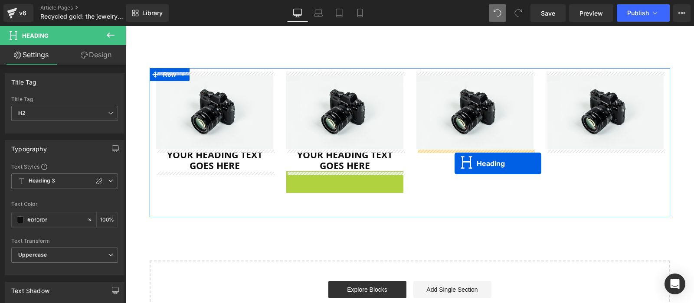
drag, startPoint x: 339, startPoint y: 184, endPoint x: 455, endPoint y: 162, distance: 117.9
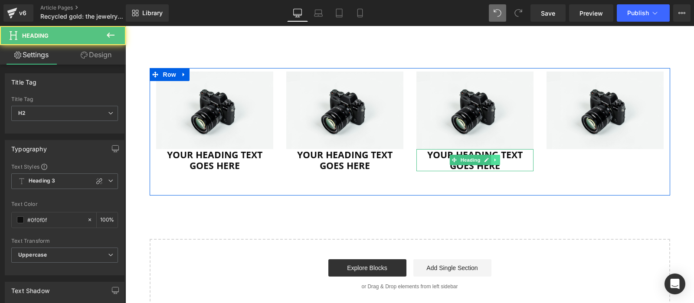
click at [495, 162] on icon at bounding box center [495, 160] width 1 height 3
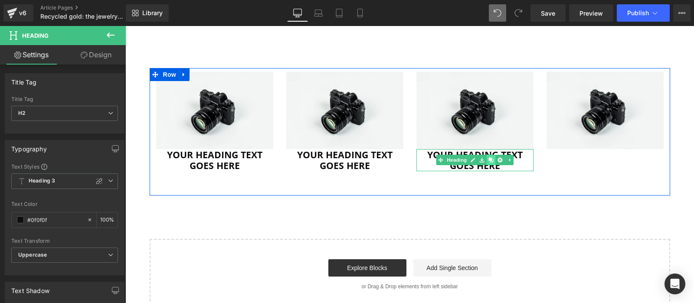
click at [491, 162] on icon at bounding box center [491, 160] width 5 height 5
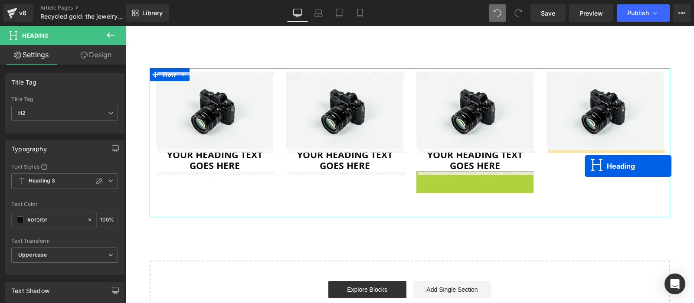
drag, startPoint x: 471, startPoint y: 186, endPoint x: 585, endPoint y: 166, distance: 115.9
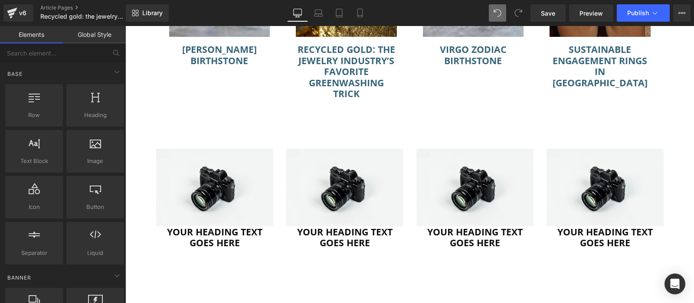
scroll to position [1911, 0]
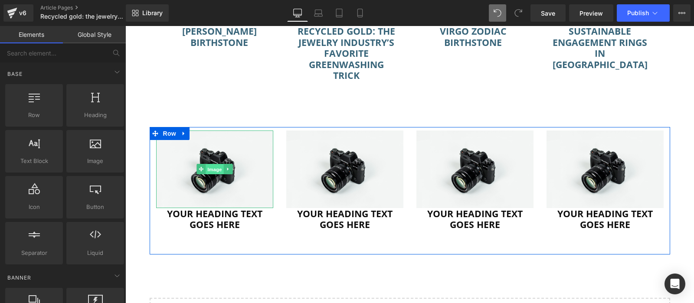
click at [215, 168] on span "Image" at bounding box center [215, 169] width 18 height 10
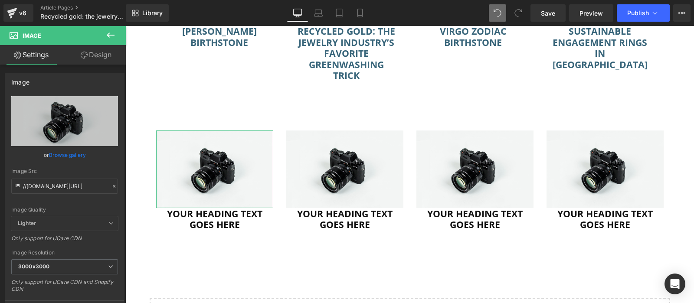
click at [64, 156] on link "Browse gallery" at bounding box center [67, 155] width 37 height 15
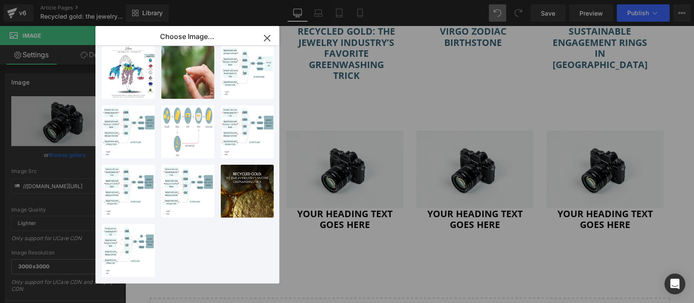
scroll to position [425, 0]
click at [186, 270] on div "Libra Z...c-03.png 453.21 KB Delete image? Yes No Libra Z...c-04.png 902.95 KB …" at bounding box center [191, 164] width 178 height 239
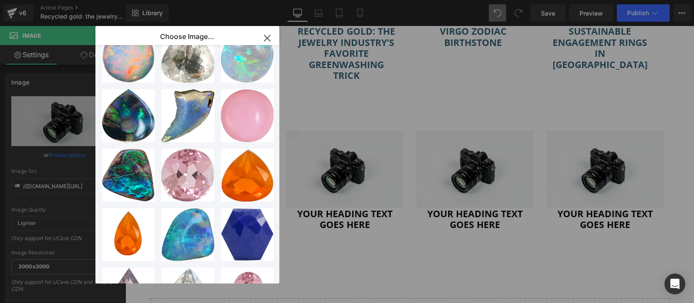
scroll to position [0, 0]
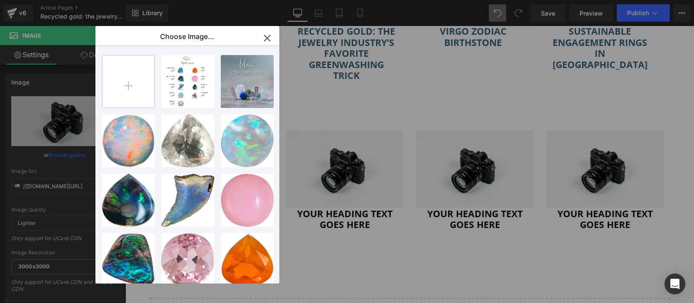
click at [135, 64] on input "file" at bounding box center [128, 82] width 52 height 52
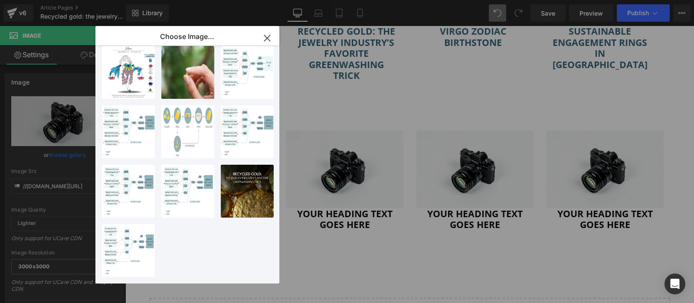
click at [185, 274] on div "Libra Z...c-03.png 453.21 KB Delete image? Yes No Libra Z...c-04.png 902.95 KB …" at bounding box center [191, 164] width 178 height 239
click at [217, 98] on div "Libra Z...c-03.png 453.21 KB Delete image? Yes No Libra Z...c-04.png 902.95 KB …" at bounding box center [191, 164] width 178 height 239
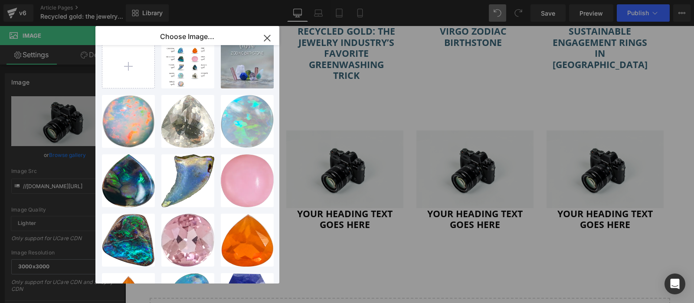
scroll to position [0, 0]
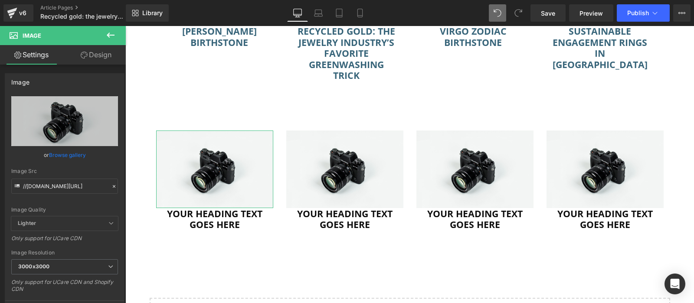
click at [56, 0] on div "Image You are previewing how the will restyle your page. You can not edit Eleme…" at bounding box center [347, 0] width 694 height 0
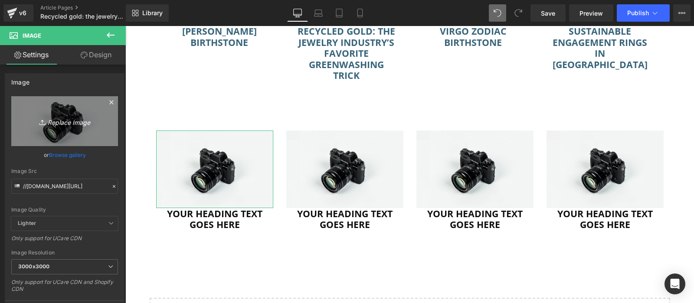
click at [65, 121] on icon "Replace Image" at bounding box center [64, 121] width 69 height 11
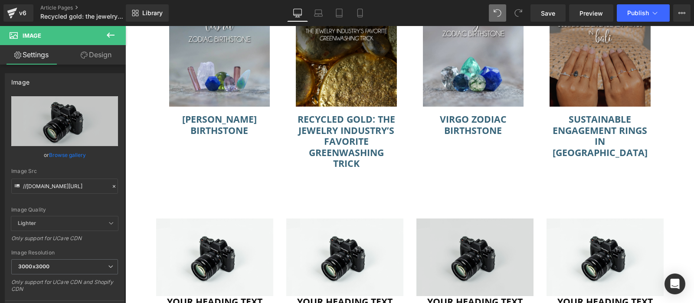
scroll to position [1853, 0]
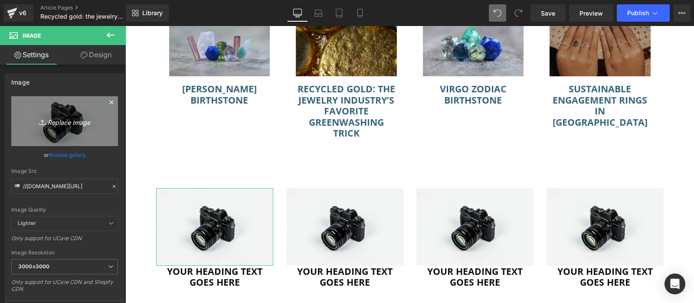
click at [64, 128] on link "Replace Image" at bounding box center [64, 121] width 107 height 50
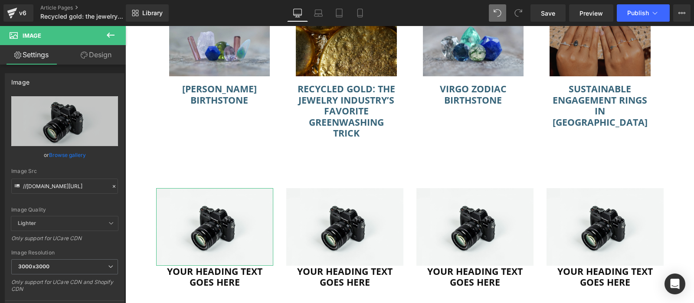
click at [59, 151] on link "Browse gallery" at bounding box center [67, 155] width 37 height 15
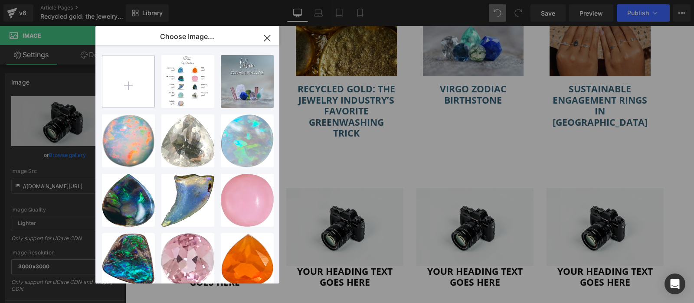
click at [122, 82] on input "file" at bounding box center [128, 82] width 52 height 52
click at [158, 111] on div "Libra Z...c-03.png 453.21 KB Delete image? Yes No Libra Z...c-04.png 902.95 KB …" at bounding box center [191, 164] width 178 height 239
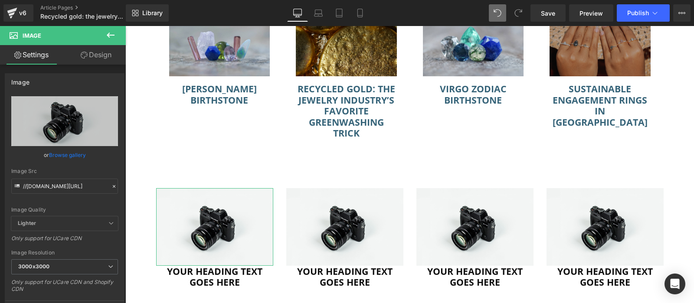
click at [32, 0] on div "Image You are previewing how the will restyle your page. You can not edit Eleme…" at bounding box center [347, 0] width 694 height 0
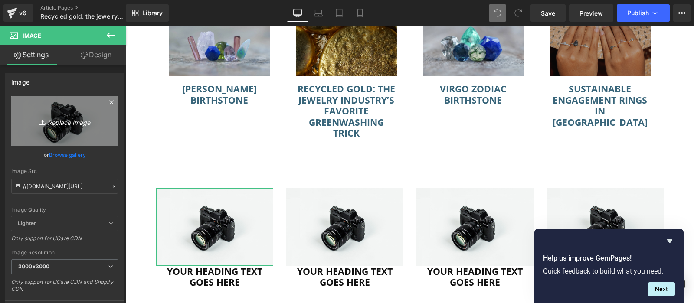
click at [86, 125] on icon "Replace Image" at bounding box center [64, 121] width 69 height 11
type input "C:\fakepath\Gardens of the Sun ethical gold promise.jpg"
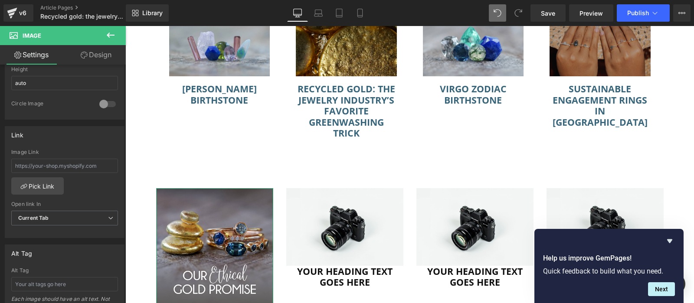
scroll to position [326, 0]
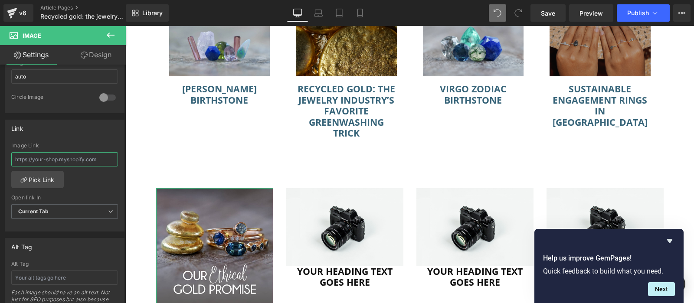
click at [65, 160] on input "text" at bounding box center [64, 159] width 107 height 14
paste input "[URL][DOMAIN_NAME]"
type input "[URL][DOMAIN_NAME]"
click at [99, 181] on div "Image Link [URL][DOMAIN_NAME] Pick Link Current Tab New Tab Open link In Curren…" at bounding box center [64, 187] width 119 height 89
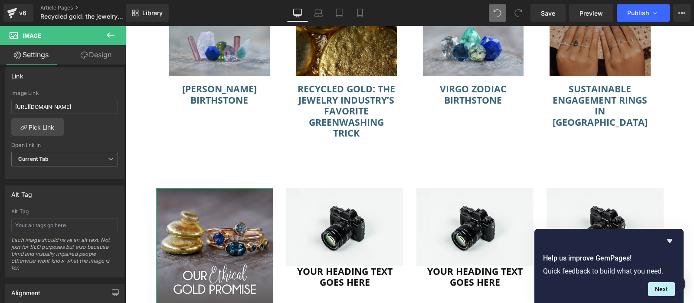
scroll to position [379, 0]
click at [87, 156] on span "Current Tab" at bounding box center [64, 158] width 107 height 15
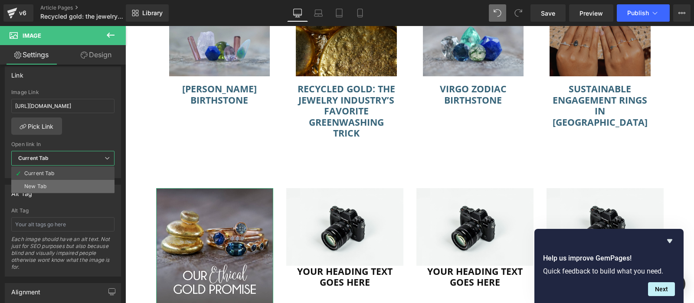
click at [48, 185] on li "New Tab" at bounding box center [62, 186] width 103 height 13
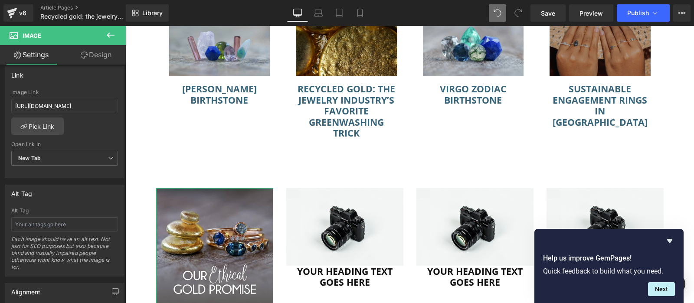
click at [74, 185] on div "Alt Tag" at bounding box center [64, 193] width 119 height 16
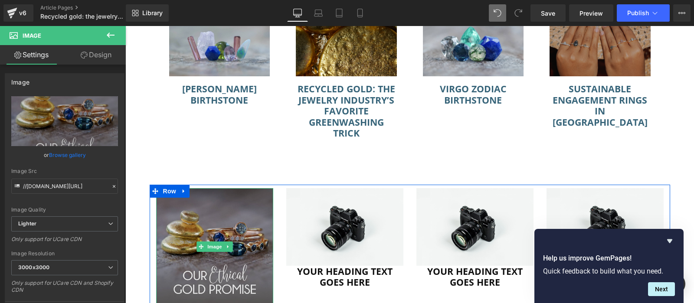
scroll to position [1979, 0]
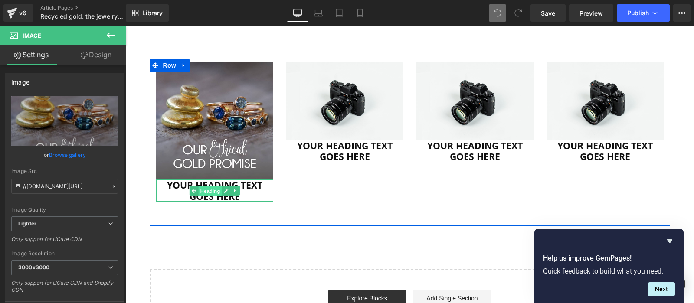
click at [204, 192] on span "Heading" at bounding box center [209, 191] width 23 height 10
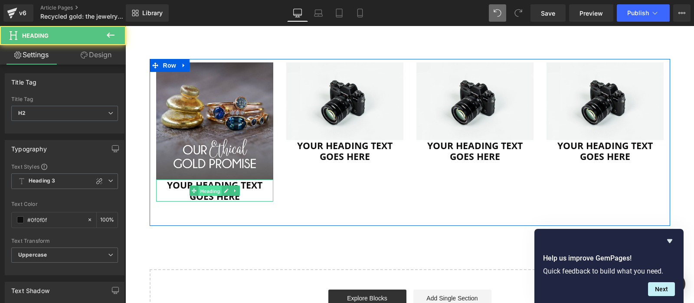
click at [204, 192] on span "Heading" at bounding box center [209, 191] width 23 height 10
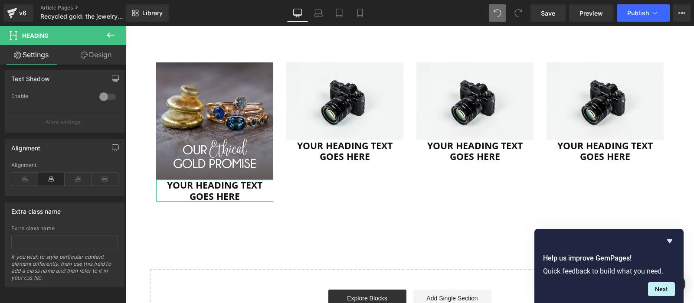
scroll to position [0, 0]
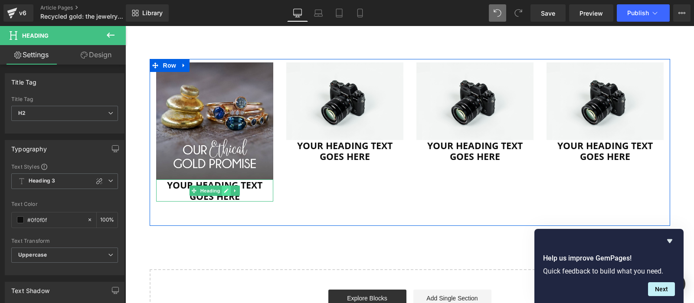
click at [222, 189] on link at bounding box center [226, 191] width 9 height 10
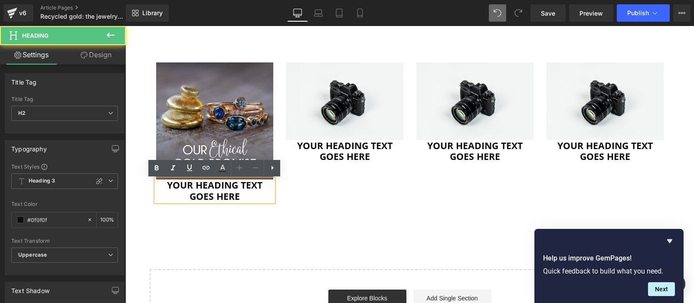
click at [224, 188] on h2 "Your heading text goes here" at bounding box center [214, 191] width 117 height 22
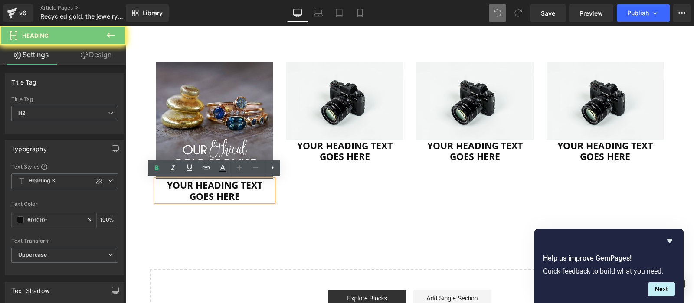
click at [224, 188] on h2 "Your heading text goes here" at bounding box center [214, 191] width 117 height 22
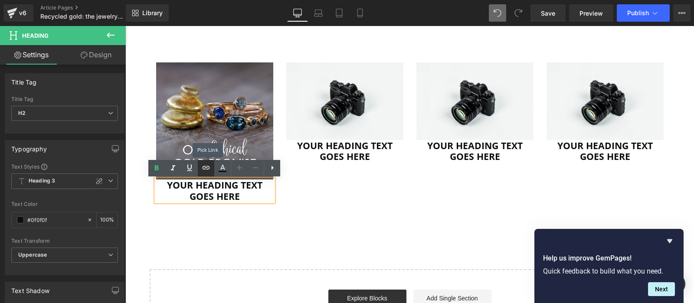
click at [206, 168] on icon at bounding box center [206, 167] width 7 height 3
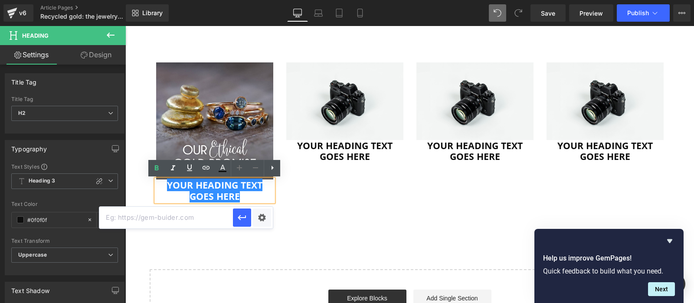
paste input "[URL][DOMAIN_NAME]"
click at [187, 224] on input "[URL][DOMAIN_NAME]" at bounding box center [166, 218] width 134 height 22
type input "[URL][DOMAIN_NAME]"
click at [247, 218] on icon "button" at bounding box center [242, 218] width 10 height 10
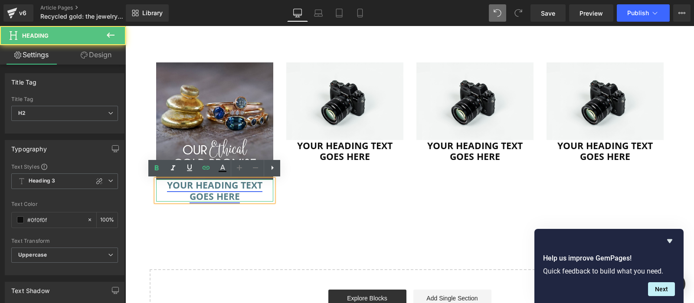
click at [209, 192] on link "Your heading text goes here" at bounding box center [214, 191] width 95 height 24
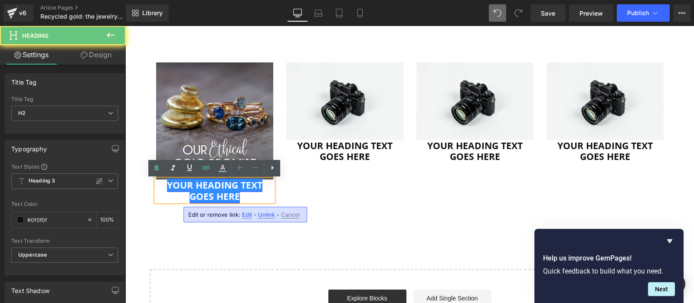
click at [209, 192] on link "Your heading text goes here" at bounding box center [214, 191] width 95 height 24
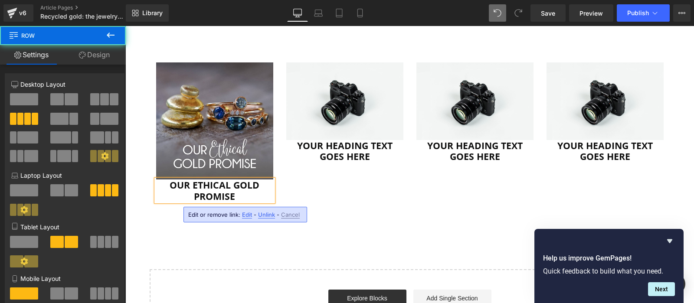
click at [297, 191] on div "Image Our Ethical Gold Promise Heading Image Your heading text goes here Headin…" at bounding box center [410, 142] width 521 height 167
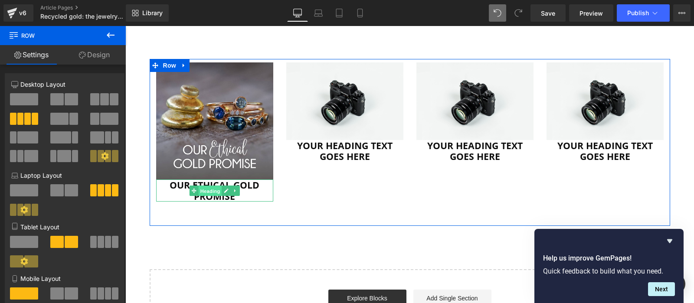
click at [216, 190] on span "Heading" at bounding box center [209, 191] width 23 height 10
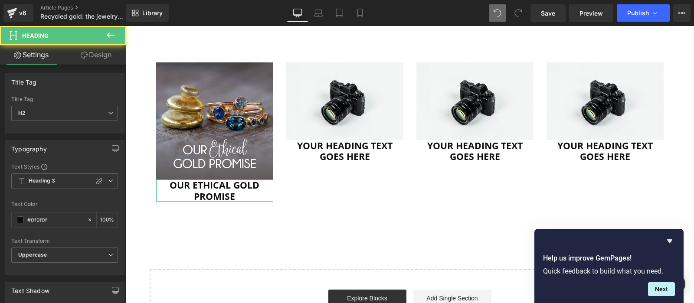
click at [90, 48] on link "Design" at bounding box center [96, 55] width 63 height 20
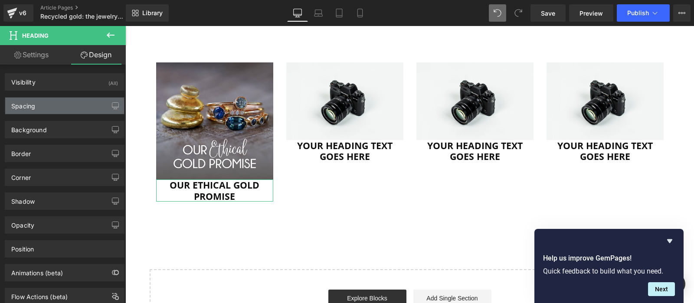
click at [64, 99] on div "Spacing" at bounding box center [64, 106] width 119 height 16
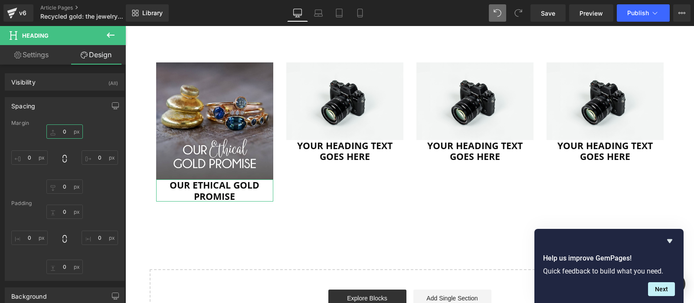
click at [62, 128] on input "0" at bounding box center [64, 132] width 36 height 14
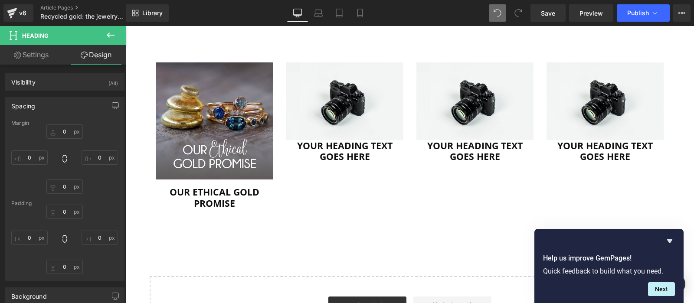
click at [112, 33] on icon at bounding box center [110, 35] width 10 height 10
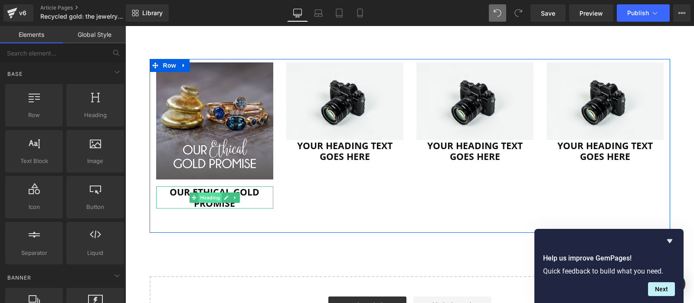
click at [210, 197] on span "Heading" at bounding box center [209, 198] width 23 height 10
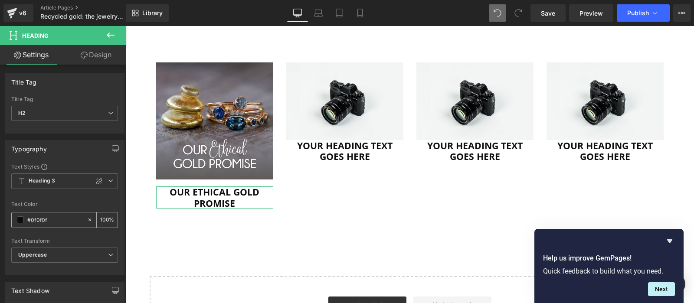
click at [58, 216] on input "#0f0f0f" at bounding box center [55, 220] width 56 height 10
paste input "38657A"
type input "#38657A"
click at [69, 199] on div "Text Styles Custom Heading 1 Heading 2 Heading 3 Heading 4 Heading 5 Heading 6 …" at bounding box center [64, 219] width 119 height 112
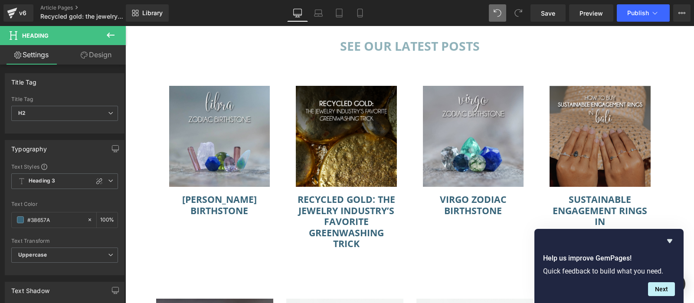
scroll to position [1743, 0]
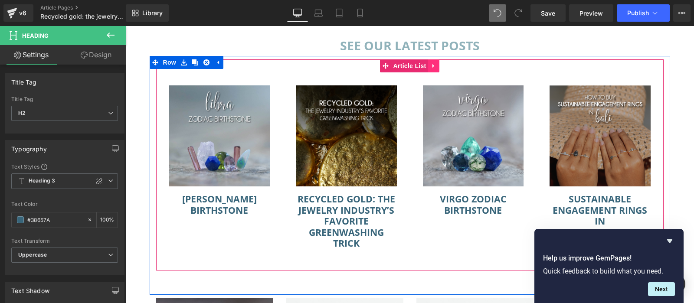
click at [436, 66] on icon at bounding box center [434, 66] width 6 height 7
click at [440, 66] on icon at bounding box center [440, 66] width 6 height 6
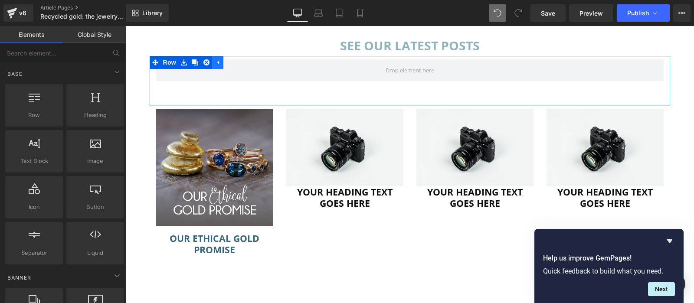
click at [218, 64] on icon at bounding box center [218, 62] width 6 height 7
click at [187, 64] on link at bounding box center [183, 62] width 11 height 13
click at [207, 64] on icon at bounding box center [207, 62] width 6 height 7
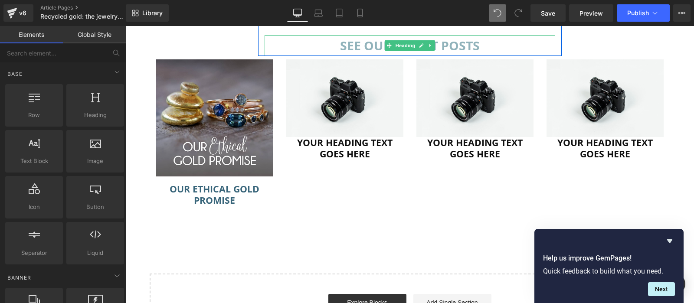
click at [419, 45] on icon at bounding box center [421, 45] width 5 height 5
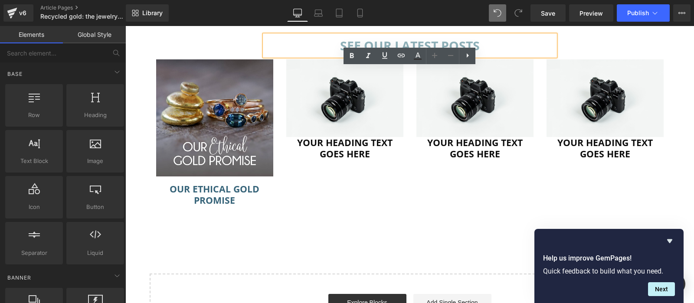
click at [411, 46] on h2 "SEE OUR LATEST POSTS" at bounding box center [410, 45] width 291 height 21
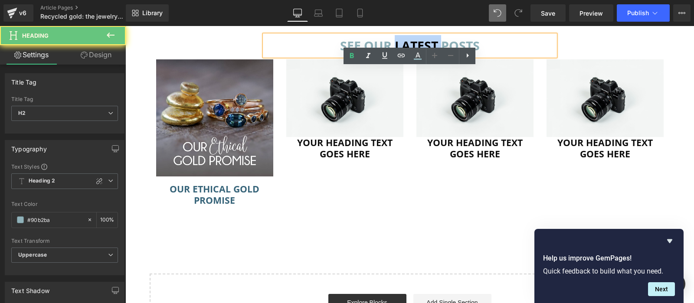
click at [411, 46] on h2 "SEE OUR LATEST POSTS" at bounding box center [410, 45] width 291 height 21
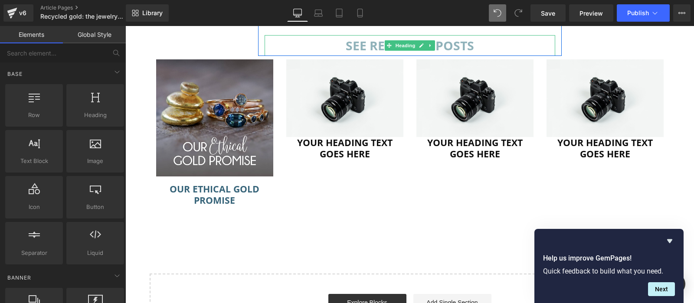
click at [372, 43] on h2 "SEE RELEVANT POSTS" at bounding box center [410, 45] width 291 height 21
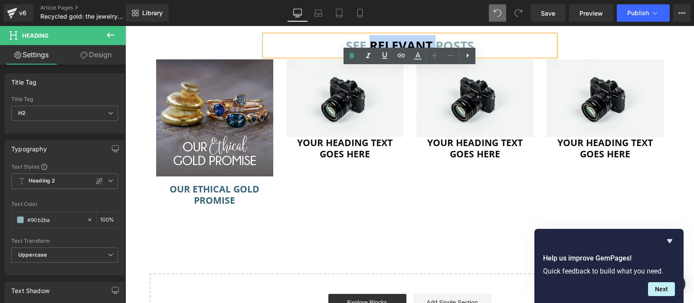
click at [375, 40] on h2 "SEE RELEVANT POSTS" at bounding box center [410, 45] width 291 height 21
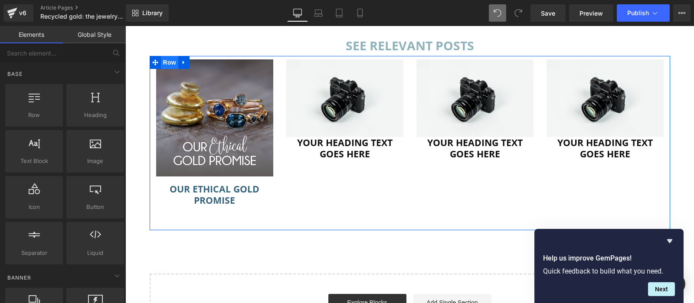
click at [162, 62] on span "Row" at bounding box center [169, 62] width 17 height 13
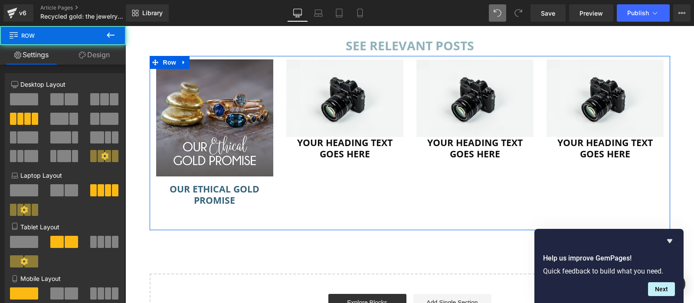
click at [103, 53] on link "Design" at bounding box center [94, 55] width 63 height 20
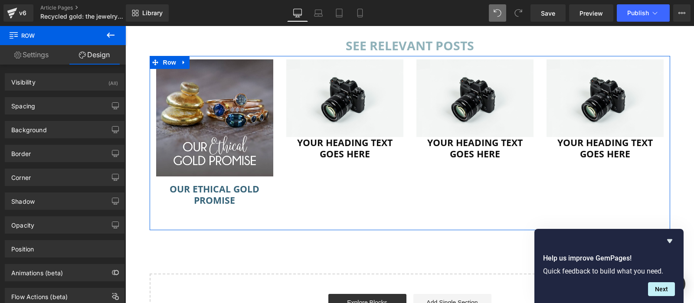
click at [72, 96] on div "Spacing [GEOGRAPHIC_DATA] 0 auto 0 auto [GEOGRAPHIC_DATA] XS 0 L 0" at bounding box center [65, 103] width 130 height 24
click at [73, 101] on div "Spacing" at bounding box center [64, 106] width 119 height 16
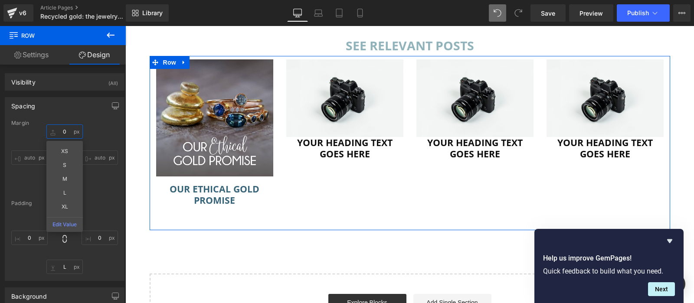
click at [69, 130] on input "0" at bounding box center [64, 132] width 36 height 14
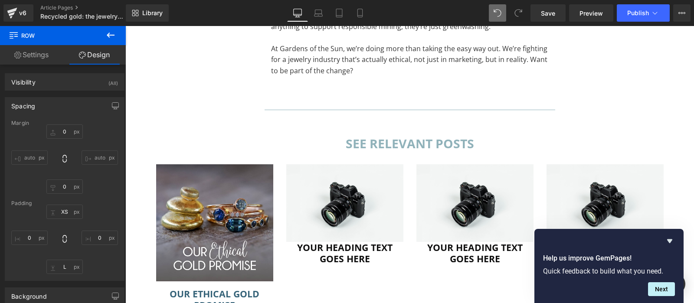
scroll to position [1640, 0]
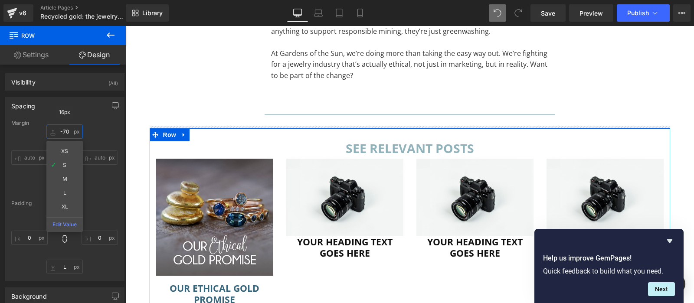
drag, startPoint x: 64, startPoint y: 135, endPoint x: 70, endPoint y: 178, distance: 42.5
click at [70, 139] on input "0" at bounding box center [64, 132] width 36 height 14
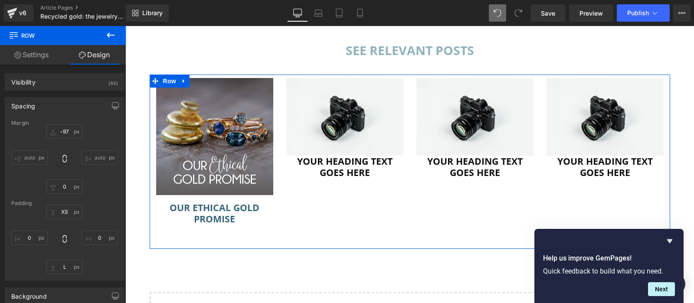
scroll to position [1751, 0]
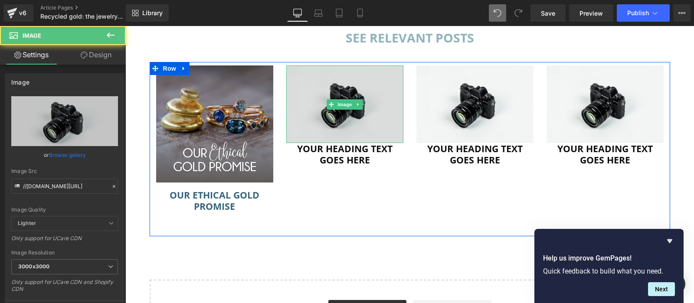
click at [337, 117] on img at bounding box center [344, 105] width 117 height 78
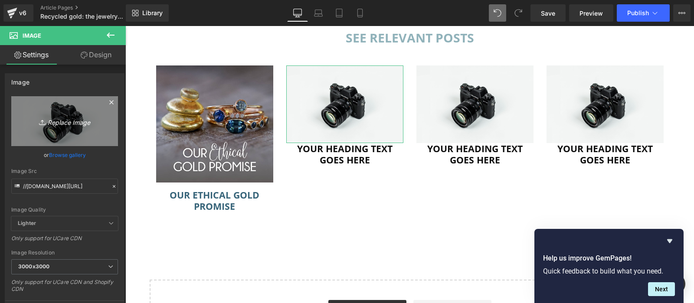
click at [74, 124] on icon "Replace Image" at bounding box center [64, 121] width 69 height 11
type input "C:\fakepath\Traceable sourcing.jpg"
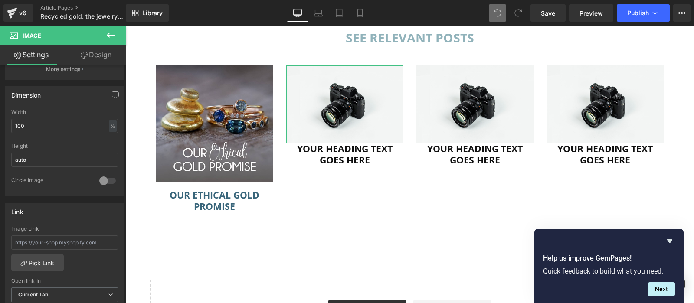
scroll to position [328, 0]
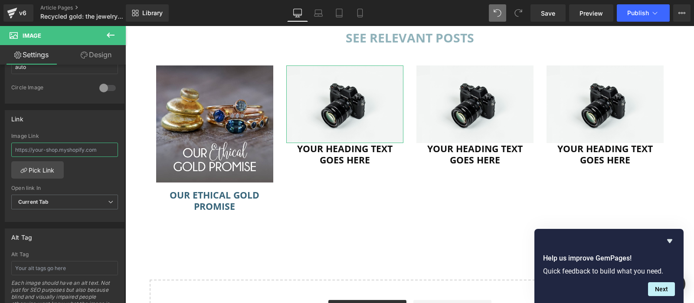
click at [64, 145] on input "text" at bounding box center [64, 150] width 107 height 14
paste input "[URL][DOMAIN_NAME]"
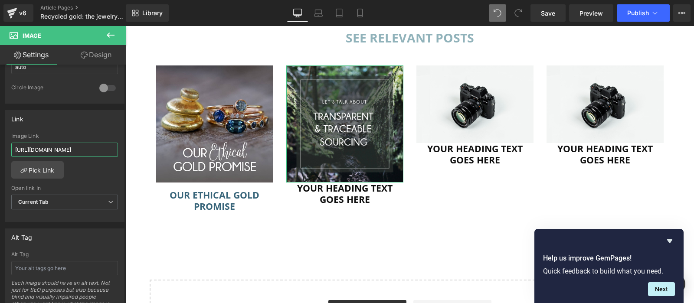
scroll to position [0, 93]
type input "[URL][DOMAIN_NAME]"
click at [86, 169] on div "Image Link [URL][DOMAIN_NAME] Pick Link Current Tab New Tab Open link In Curren…" at bounding box center [64, 177] width 119 height 89
click at [63, 192] on div "Open link In Current Tab Current Tab New Tab" at bounding box center [64, 202] width 107 height 35
click at [64, 201] on span "Current Tab" at bounding box center [64, 202] width 107 height 15
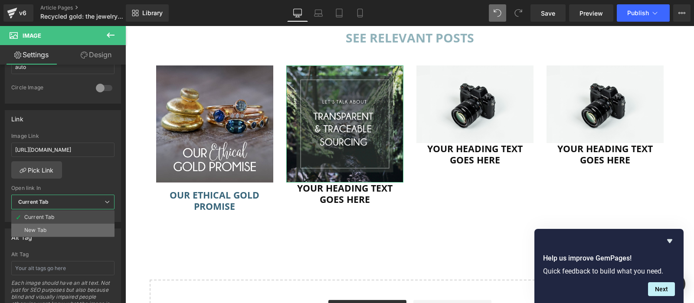
drag, startPoint x: 60, startPoint y: 220, endPoint x: 64, endPoint y: 229, distance: 9.5
click at [64, 229] on ul "Current Tab New Tab" at bounding box center [62, 223] width 103 height 27
click at [64, 229] on li "New Tab" at bounding box center [62, 230] width 103 height 13
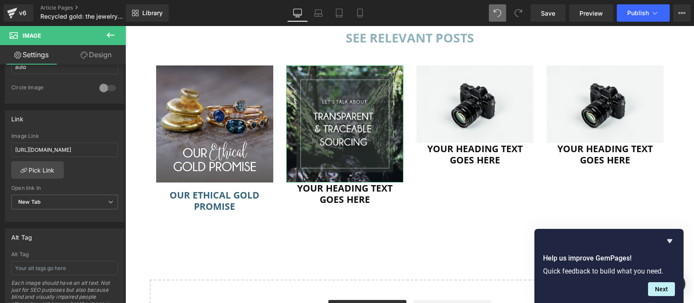
click at [71, 229] on div "Alt Tag" at bounding box center [64, 237] width 119 height 16
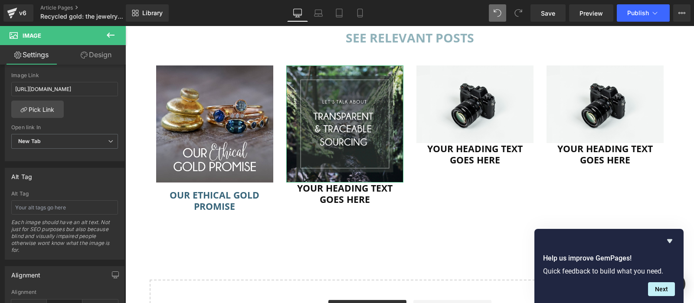
scroll to position [397, 0]
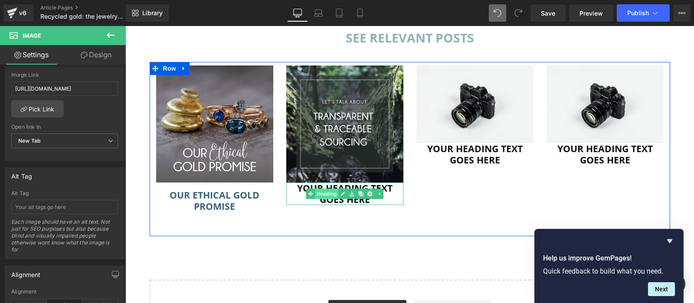
click at [322, 194] on link "Heading" at bounding box center [322, 194] width 33 height 10
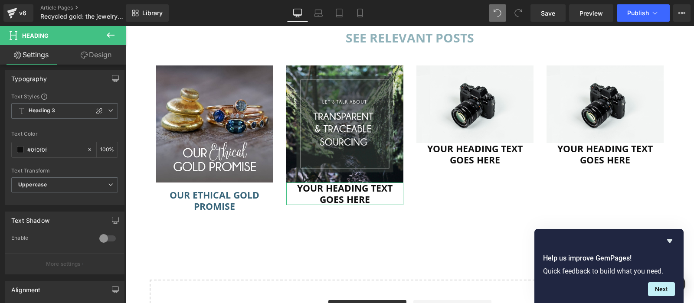
scroll to position [212, 0]
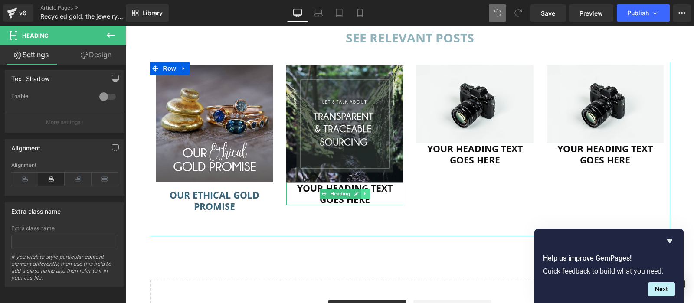
click at [364, 194] on icon at bounding box center [365, 193] width 5 height 5
click at [292, 192] on h2 "Your heading text goes here" at bounding box center [344, 194] width 117 height 22
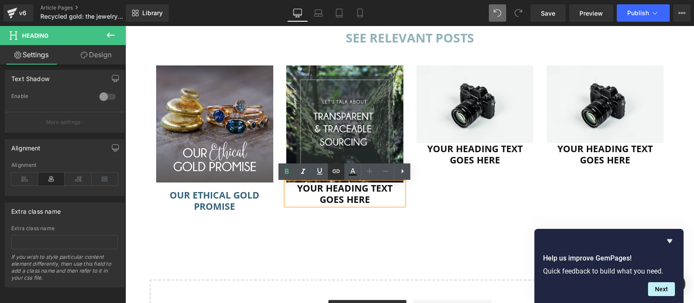
click at [344, 171] on link at bounding box center [336, 172] width 16 height 16
click at [332, 174] on icon at bounding box center [336, 171] width 10 height 10
click at [340, 171] on icon at bounding box center [336, 171] width 7 height 3
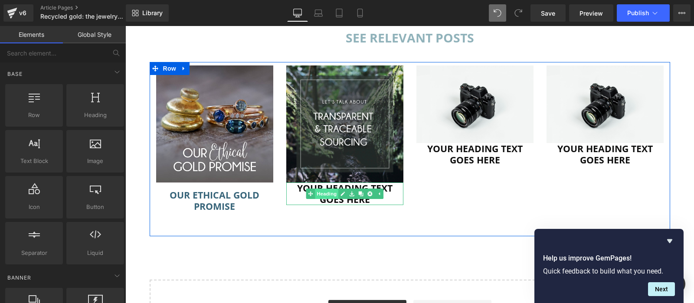
click at [328, 194] on link "Heading" at bounding box center [322, 194] width 33 height 10
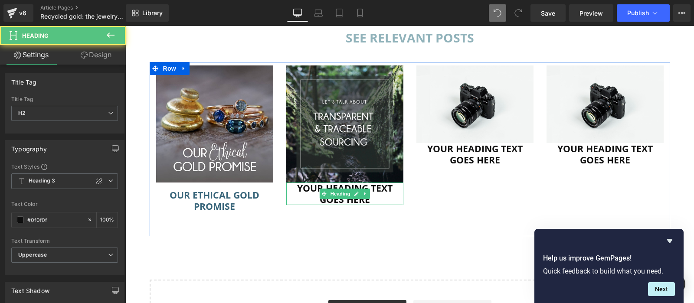
scroll to position [146, 0]
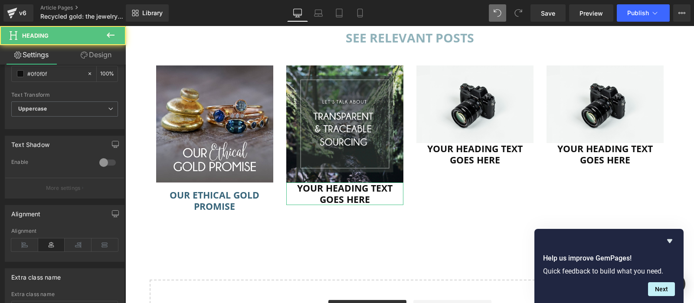
click at [98, 56] on link "Design" at bounding box center [96, 55] width 63 height 20
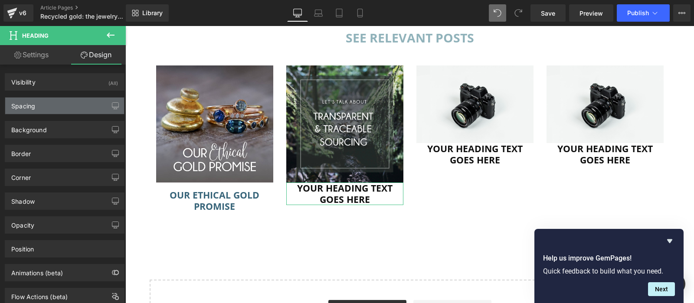
click at [71, 106] on div "Spacing" at bounding box center [64, 106] width 119 height 16
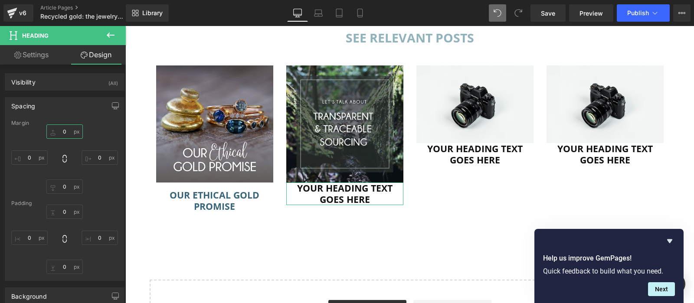
click at [66, 133] on input "0" at bounding box center [64, 132] width 36 height 14
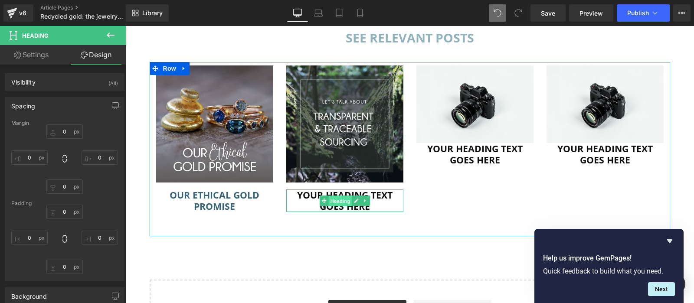
click at [335, 199] on span "Heading" at bounding box center [340, 201] width 23 height 10
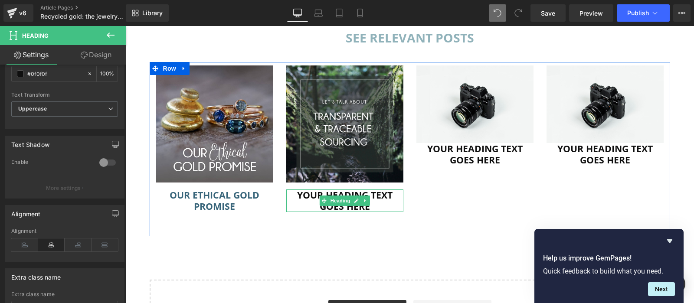
click at [387, 207] on h2 "Your heading text goes here" at bounding box center [344, 201] width 117 height 22
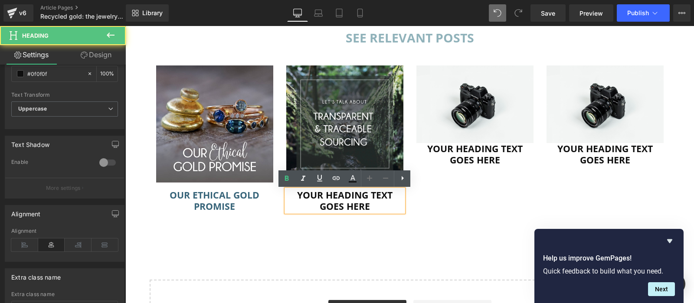
click at [387, 207] on h2 "Your heading text goes here" at bounding box center [344, 201] width 117 height 22
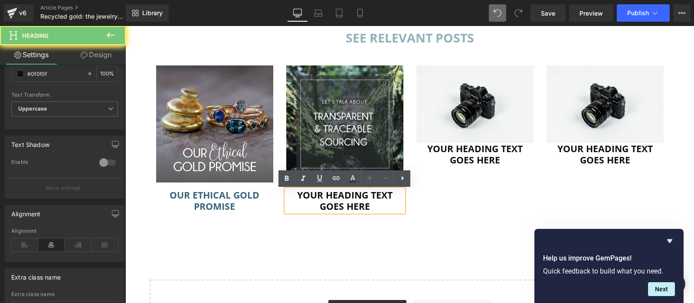
click at [387, 207] on h2 "Your heading text goes here" at bounding box center [344, 201] width 117 height 22
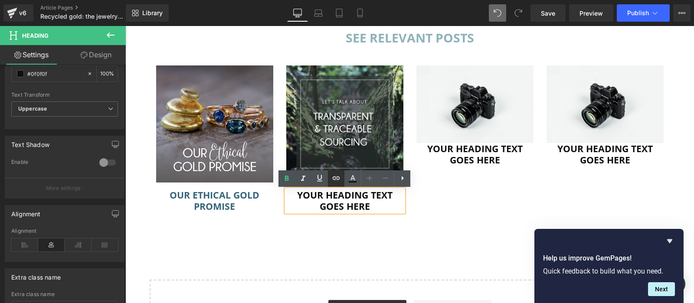
click at [340, 172] on link at bounding box center [336, 179] width 16 height 16
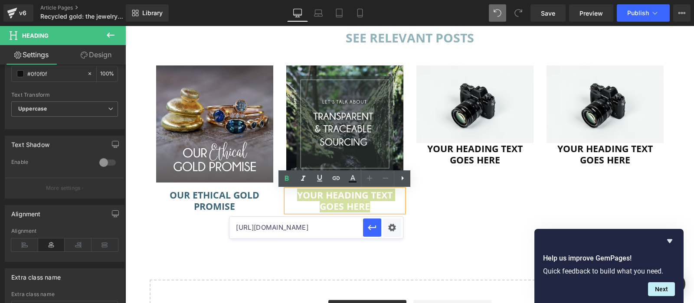
click at [330, 224] on input "[URL][DOMAIN_NAME]" at bounding box center [297, 228] width 134 height 22
paste input "[URL][DOMAIN_NAME]"
type input "[URL][DOMAIN_NAME]"
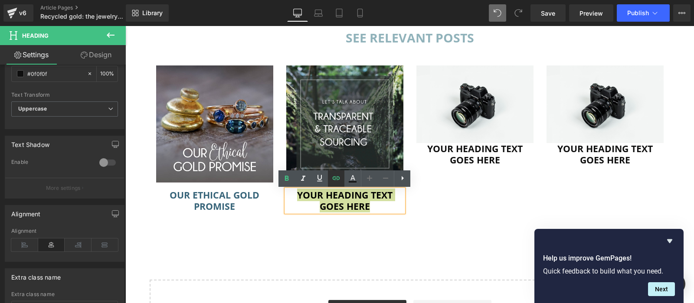
scroll to position [146, 0]
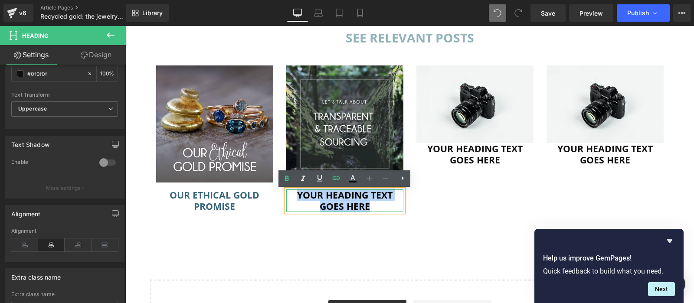
click at [346, 197] on link "Your heading text goes here" at bounding box center [344, 201] width 95 height 24
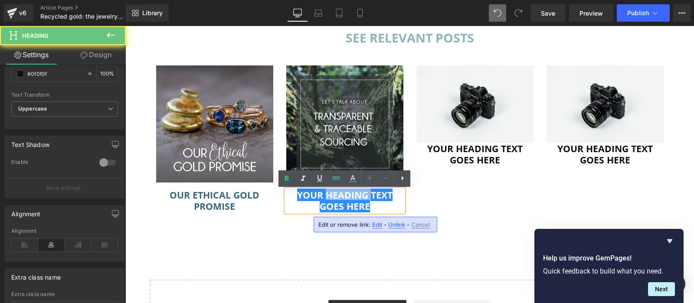
click at [346, 197] on link "Your heading text goes here" at bounding box center [344, 201] width 95 height 24
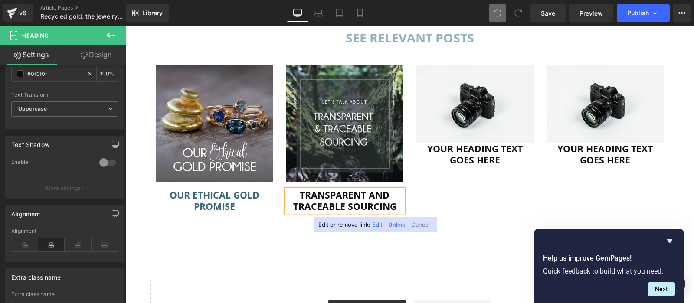
click at [428, 206] on div "Image Our Ethical Gold Promise Heading Image Transparent and traceable sourcing…" at bounding box center [410, 149] width 521 height 174
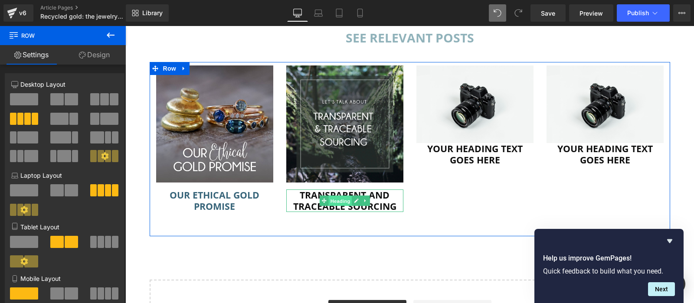
click at [342, 201] on span "Heading" at bounding box center [340, 201] width 23 height 10
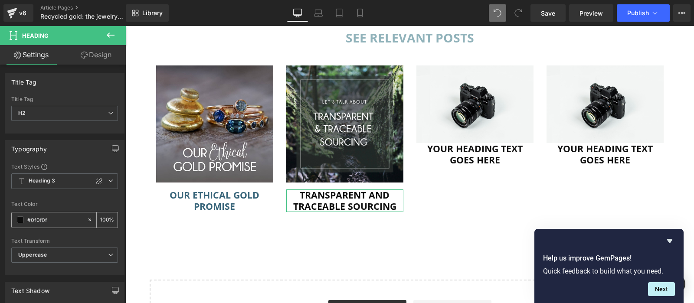
click at [56, 217] on input "#0f0f0f" at bounding box center [55, 220] width 56 height 10
paste input "38657A"
type input "#38657A"
click at [75, 201] on div "Text Color" at bounding box center [64, 204] width 107 height 6
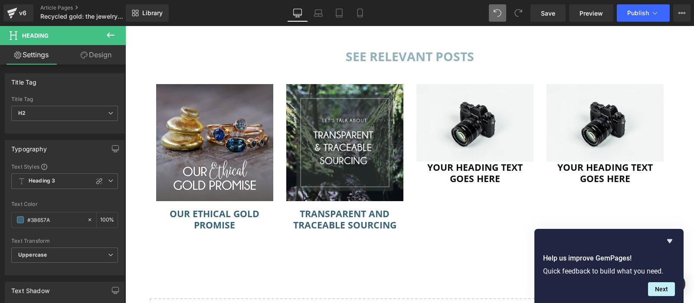
scroll to position [1750, 0]
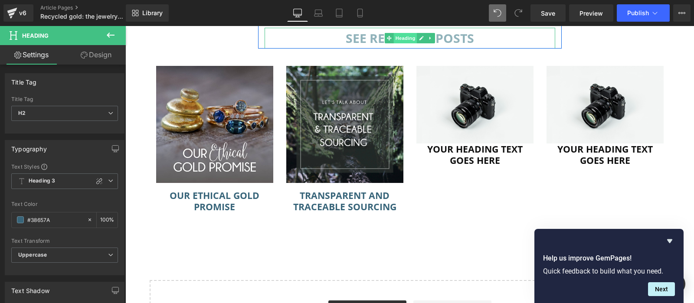
click at [405, 38] on span "Heading" at bounding box center [405, 38] width 23 height 10
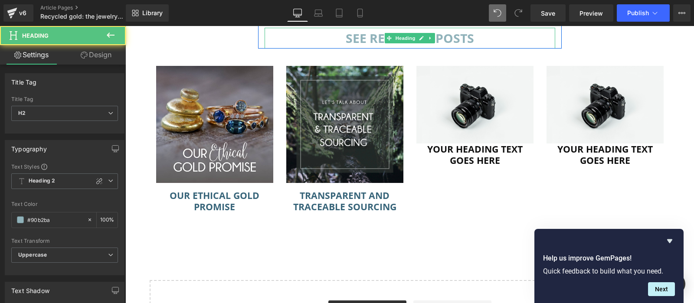
click at [457, 43] on h2 "SEE RELEVANT POSTS" at bounding box center [410, 38] width 291 height 21
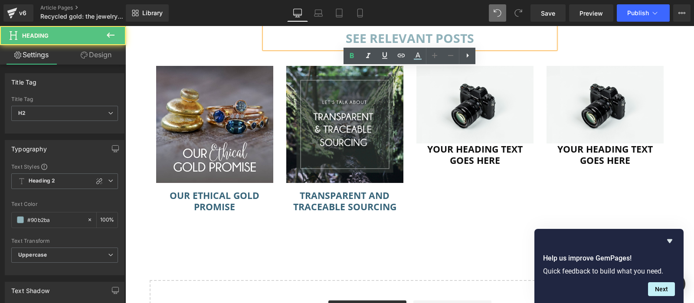
click at [418, 39] on h2 "SEE RELEVANT POSTS" at bounding box center [410, 38] width 291 height 21
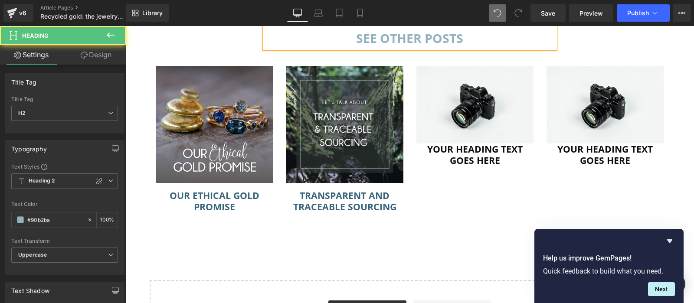
click at [379, 33] on h2 "SEE other POSTS" at bounding box center [410, 38] width 291 height 21
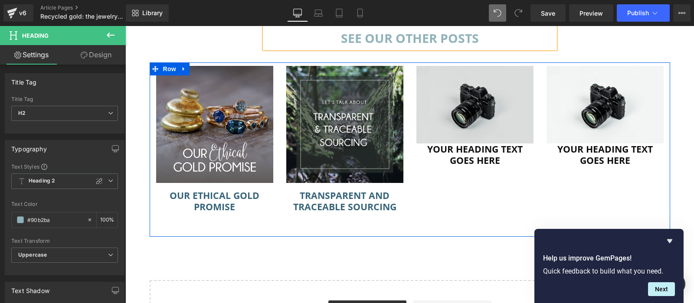
click at [476, 119] on img at bounding box center [475, 105] width 117 height 78
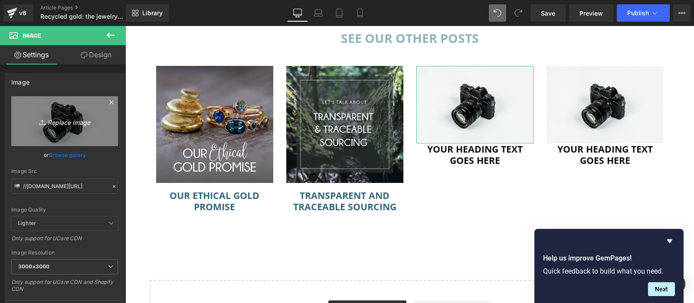
click at [55, 113] on link "Replace Image" at bounding box center [64, 121] width 107 height 50
type input "C:\fakepath\ethical sterling silver.jpg"
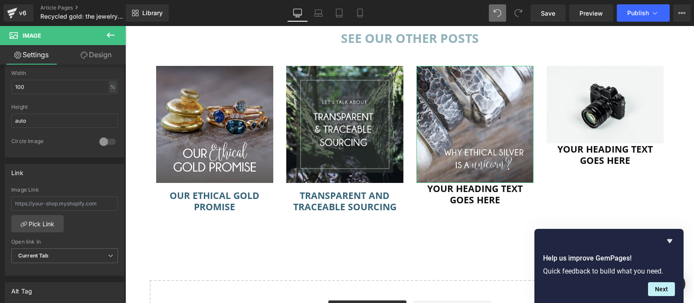
scroll to position [282, 0]
click at [77, 196] on input "text" at bounding box center [64, 203] width 107 height 14
paste input "[URL][DOMAIN_NAME]"
type input "[URL][DOMAIN_NAME]"
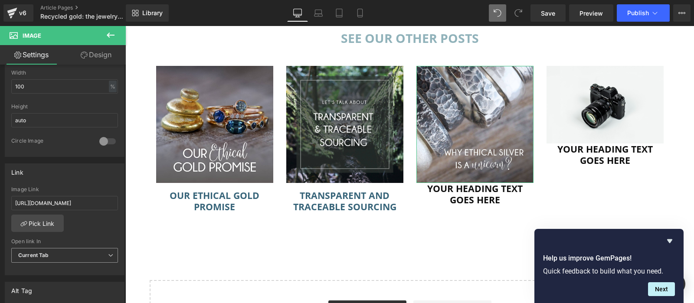
click at [72, 253] on span "Current Tab" at bounding box center [64, 255] width 107 height 15
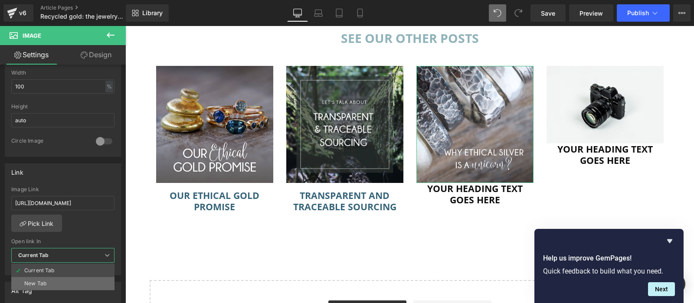
click at [66, 277] on li "New Tab" at bounding box center [62, 283] width 103 height 13
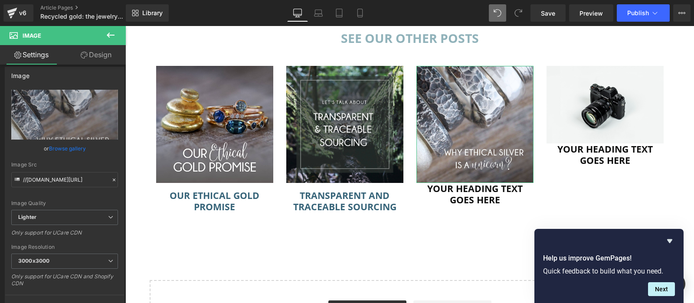
scroll to position [0, 0]
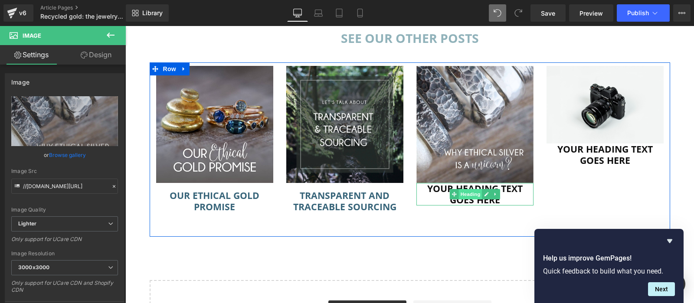
click at [464, 194] on span "Heading" at bounding box center [470, 194] width 23 height 10
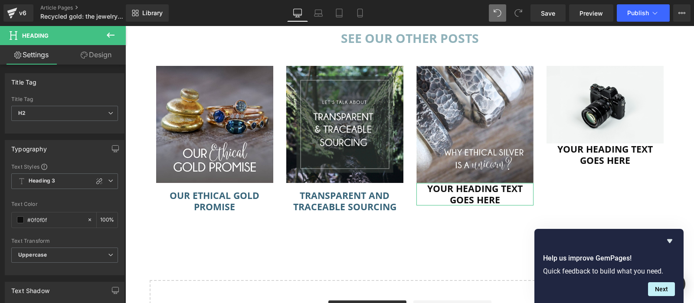
click at [103, 53] on link "Design" at bounding box center [96, 55] width 63 height 20
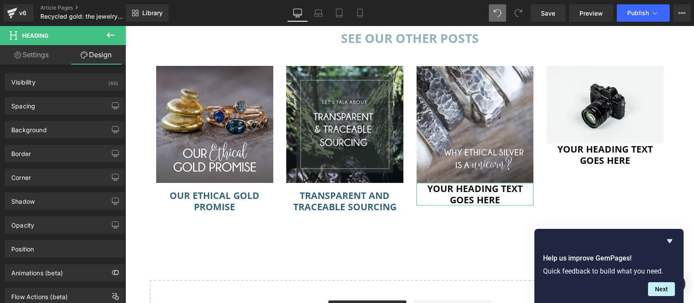
click at [79, 97] on div "Spacing [GEOGRAPHIC_DATA] 0 0 0 0 [GEOGRAPHIC_DATA] 0 0 0 0" at bounding box center [65, 105] width 120 height 17
click at [79, 101] on div "Spacing" at bounding box center [64, 106] width 119 height 16
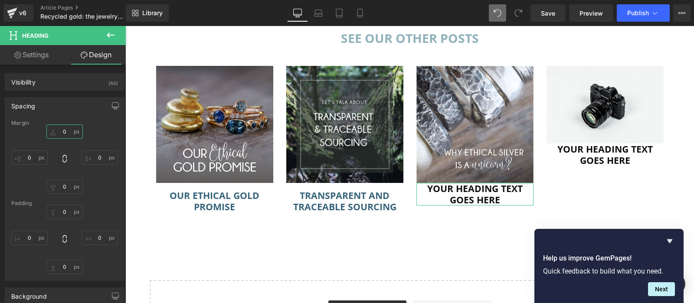
click at [64, 128] on input "0" at bounding box center [64, 132] width 36 height 14
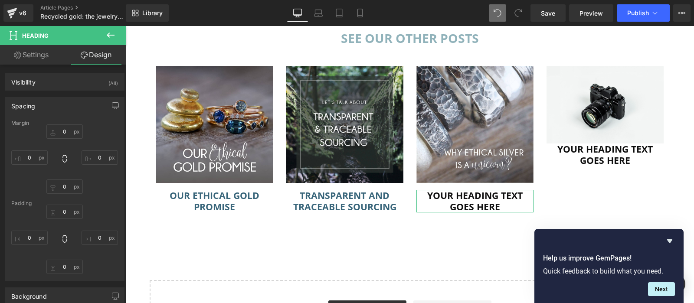
click at [36, 60] on link "Settings" at bounding box center [31, 55] width 63 height 20
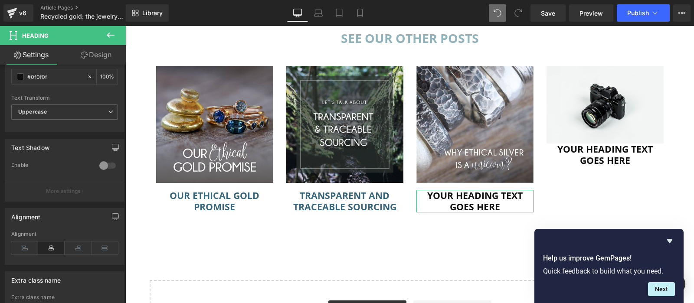
scroll to position [212, 0]
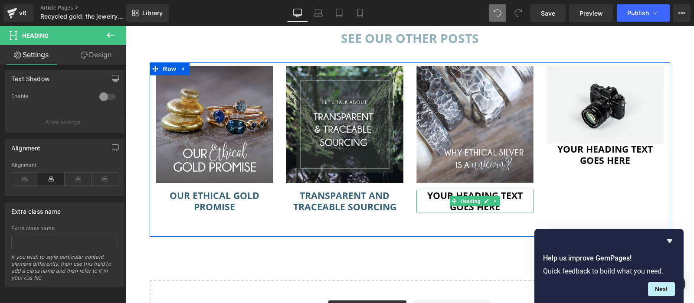
click at [442, 202] on h2 "Your heading text goes here" at bounding box center [475, 201] width 117 height 22
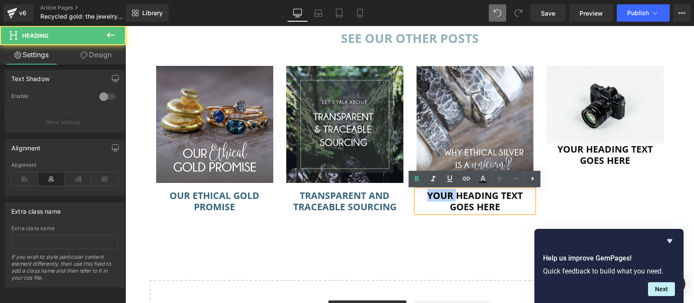
click at [442, 202] on h2 "Your heading text goes here" at bounding box center [475, 201] width 117 height 22
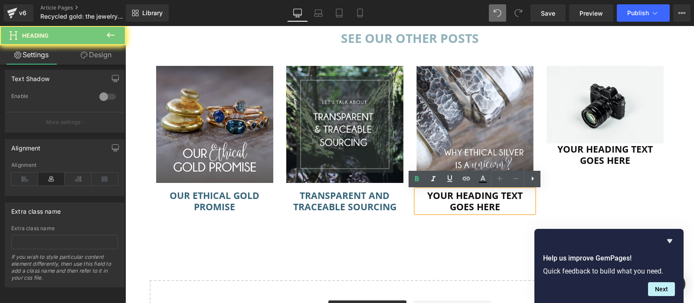
click at [442, 202] on h2 "Your heading text goes here" at bounding box center [475, 201] width 117 height 22
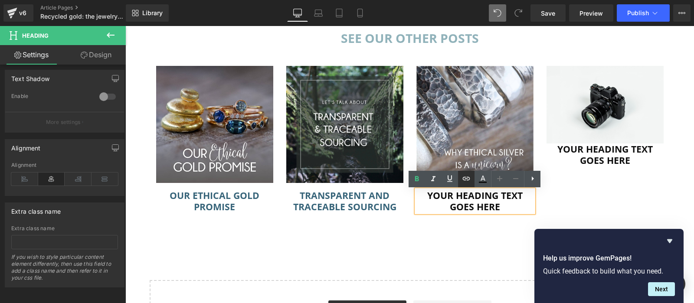
click at [467, 178] on icon at bounding box center [466, 179] width 10 height 10
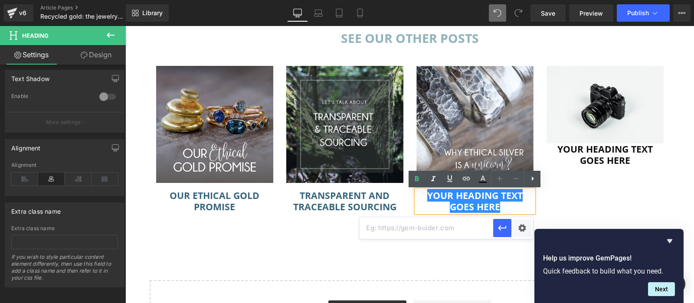
paste input "[URL][DOMAIN_NAME]"
click at [451, 232] on input "[URL][DOMAIN_NAME]" at bounding box center [427, 228] width 134 height 22
type input "[URL][DOMAIN_NAME]"
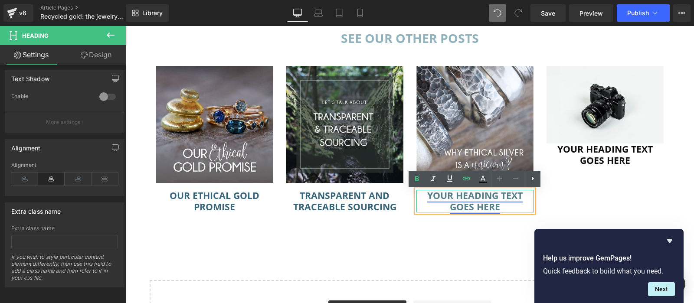
click at [481, 199] on link "Your heading text goes here" at bounding box center [475, 201] width 95 height 24
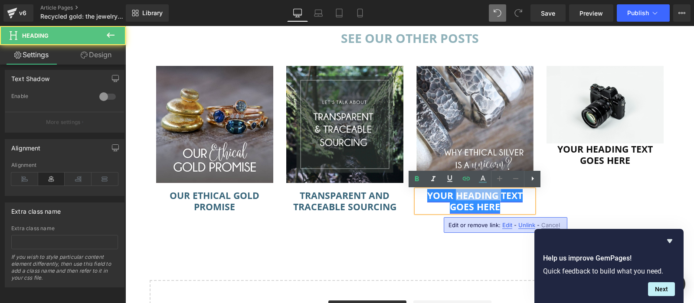
click at [481, 199] on link "Your heading text goes here" at bounding box center [475, 201] width 95 height 24
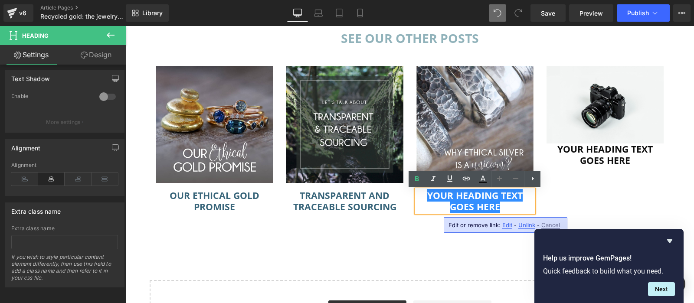
scroll to position [212, 0]
click at [488, 204] on link "Your heading text goes here" at bounding box center [475, 201] width 95 height 24
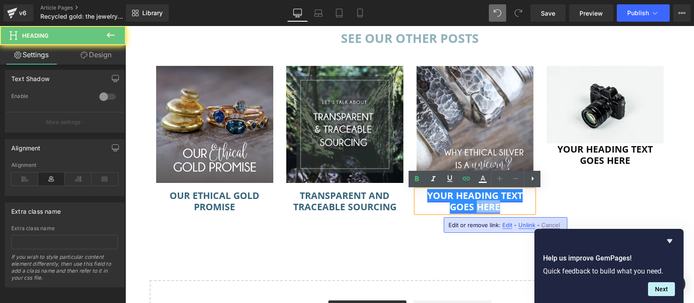
click at [488, 204] on link "Your heading text goes here" at bounding box center [475, 201] width 95 height 24
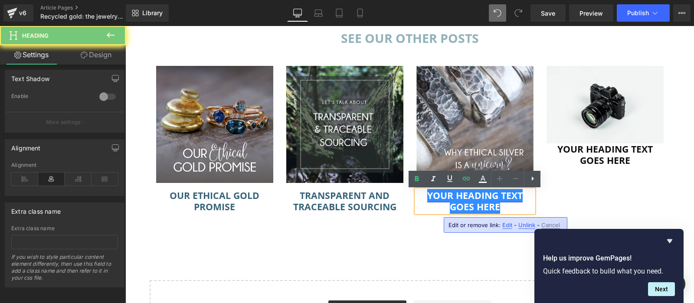
click at [488, 204] on link "Your heading text goes here" at bounding box center [475, 201] width 95 height 24
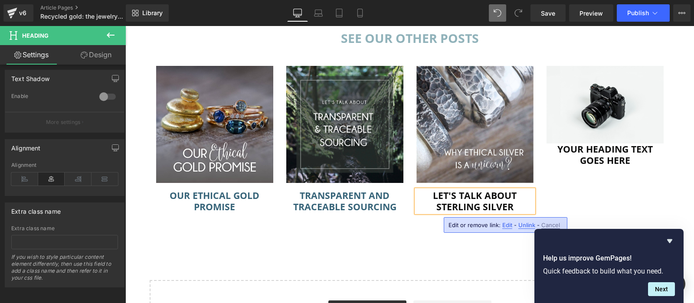
click at [500, 188] on div "Image Let's talk about sterling silver Heading" at bounding box center [475, 139] width 130 height 146
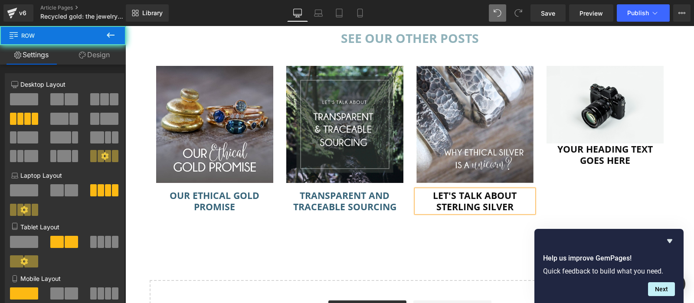
click at [500, 188] on div "Image Let's talk about sterling silver Heading" at bounding box center [475, 139] width 130 height 146
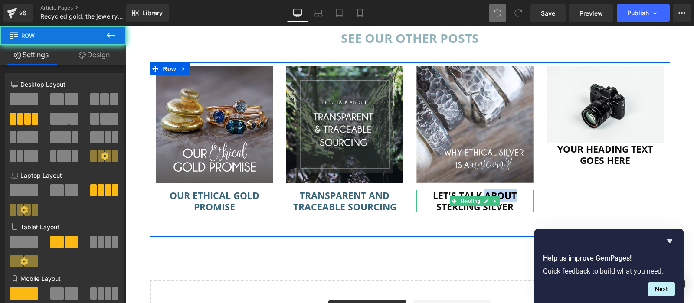
click at [501, 198] on h2 "Let's talk about sterling silver" at bounding box center [475, 201] width 117 height 22
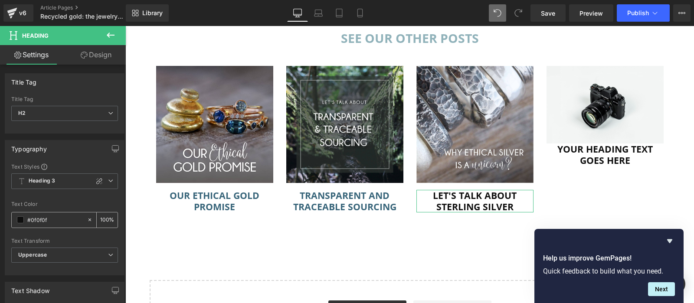
click at [56, 215] on input "#0f0f0f" at bounding box center [55, 220] width 56 height 10
type input "#38657A"
click at [69, 203] on div "Text Color" at bounding box center [64, 204] width 107 height 6
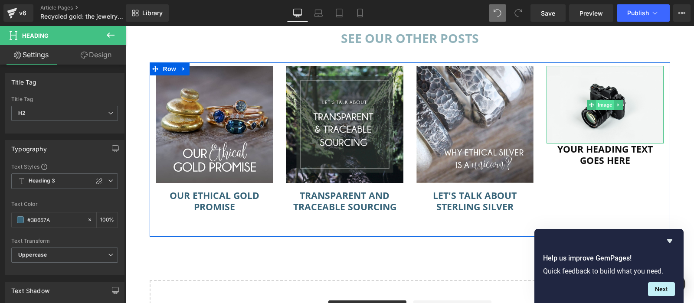
click at [602, 109] on span "Image" at bounding box center [605, 105] width 18 height 10
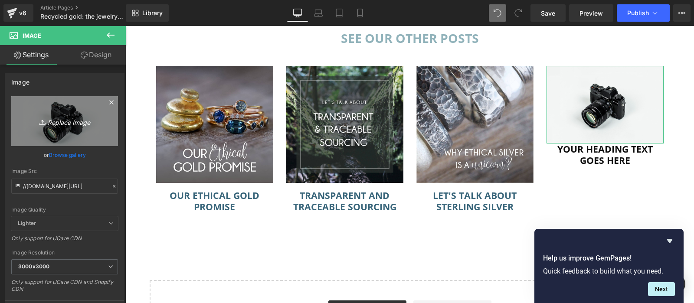
click at [40, 116] on icon "Replace Image" at bounding box center [64, 121] width 69 height 11
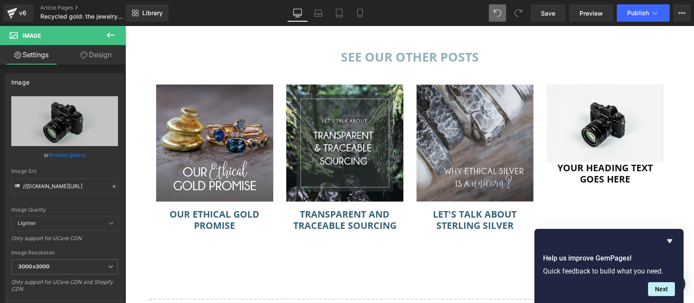
scroll to position [1734, 0]
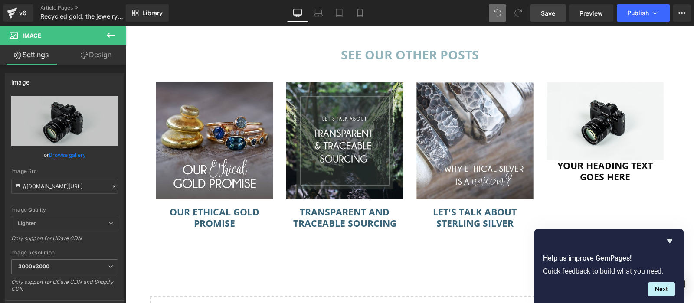
click at [546, 12] on span "Save" at bounding box center [548, 13] width 14 height 9
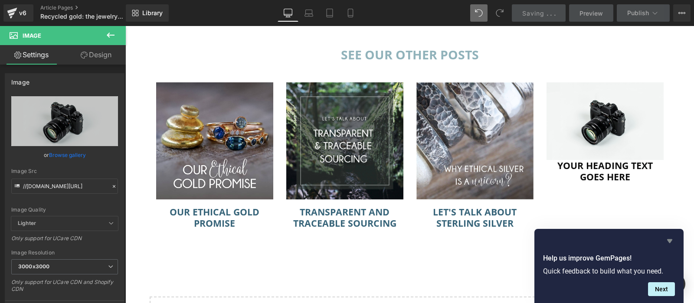
click at [673, 237] on icon "Hide survey" at bounding box center [670, 241] width 10 height 10
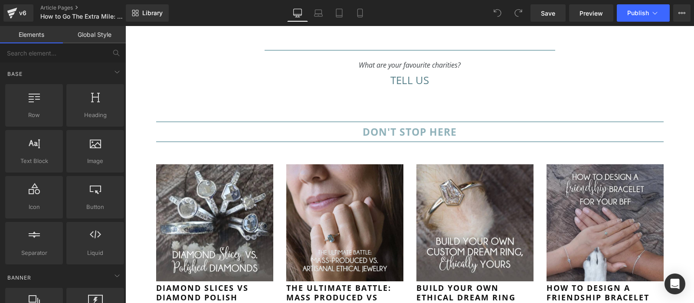
scroll to position [2104, 0]
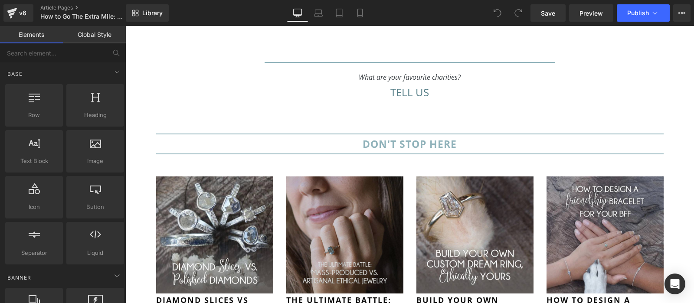
click at [355, 177] on img at bounding box center [344, 235] width 117 height 117
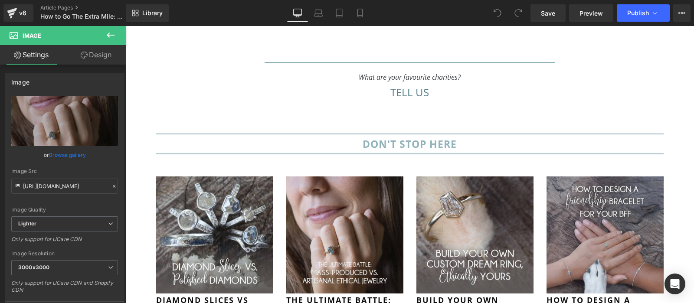
click at [116, 34] on button at bounding box center [110, 35] width 30 height 19
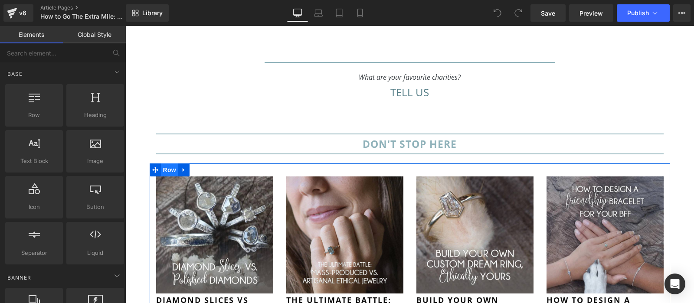
click at [171, 164] on span "Row" at bounding box center [169, 170] width 17 height 13
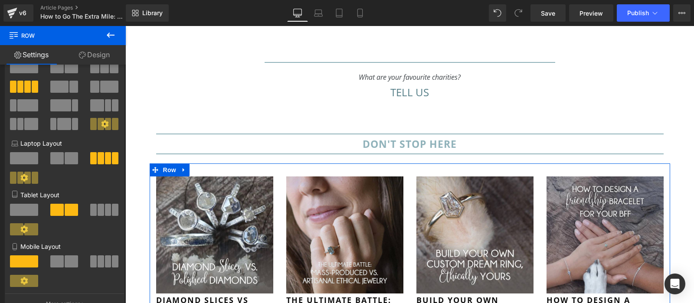
scroll to position [10, 0]
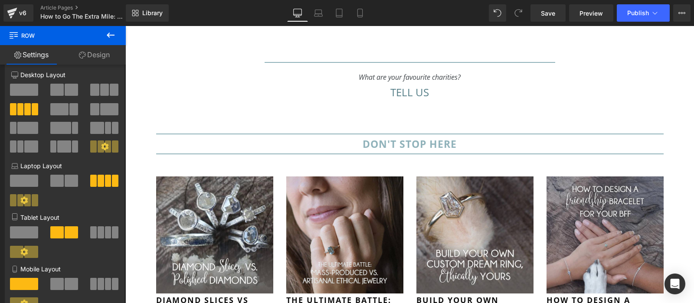
click at [207, 184] on img at bounding box center [214, 235] width 117 height 117
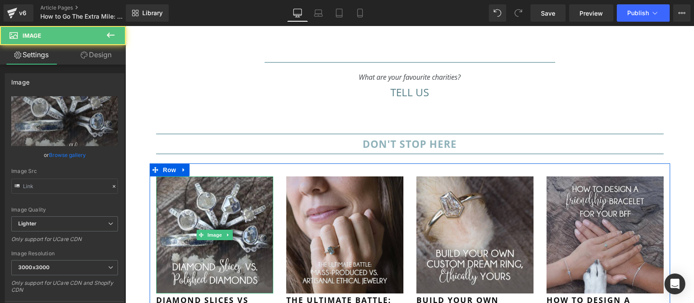
type input "https://ucarecdn.com/da8ad913-5c73-4faf-b915-78eefdc9a382/-/format/auto/-/previ…"
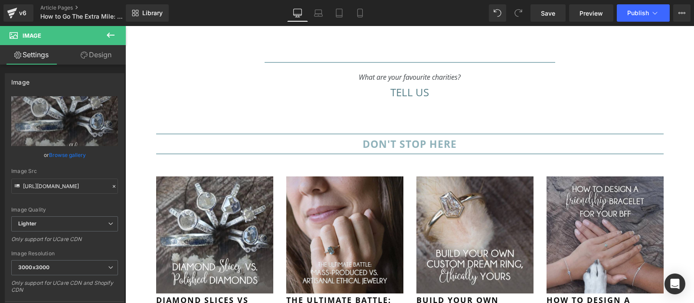
click at [110, 37] on icon at bounding box center [111, 35] width 8 height 5
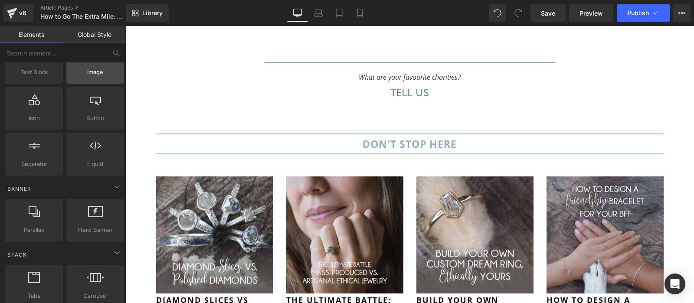
scroll to position [0, 0]
